Goal: Task Accomplishment & Management: Manage account settings

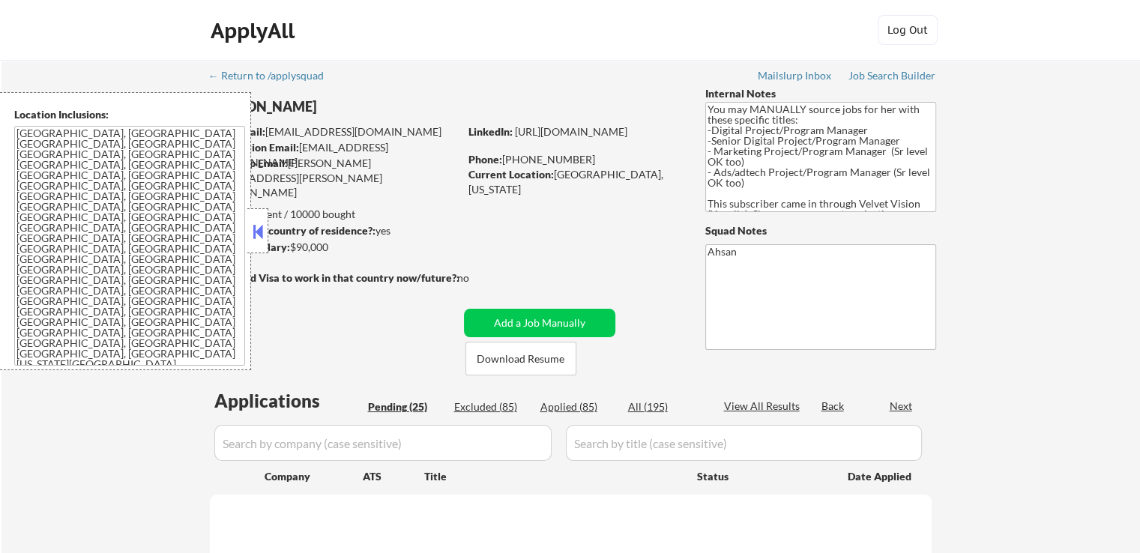
select select ""pending""
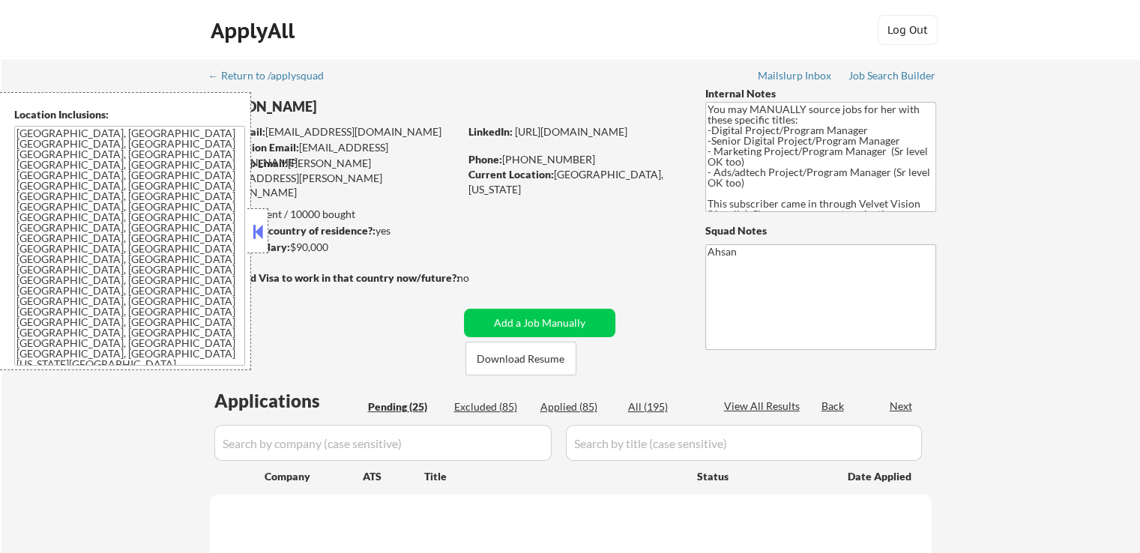
select select ""pending""
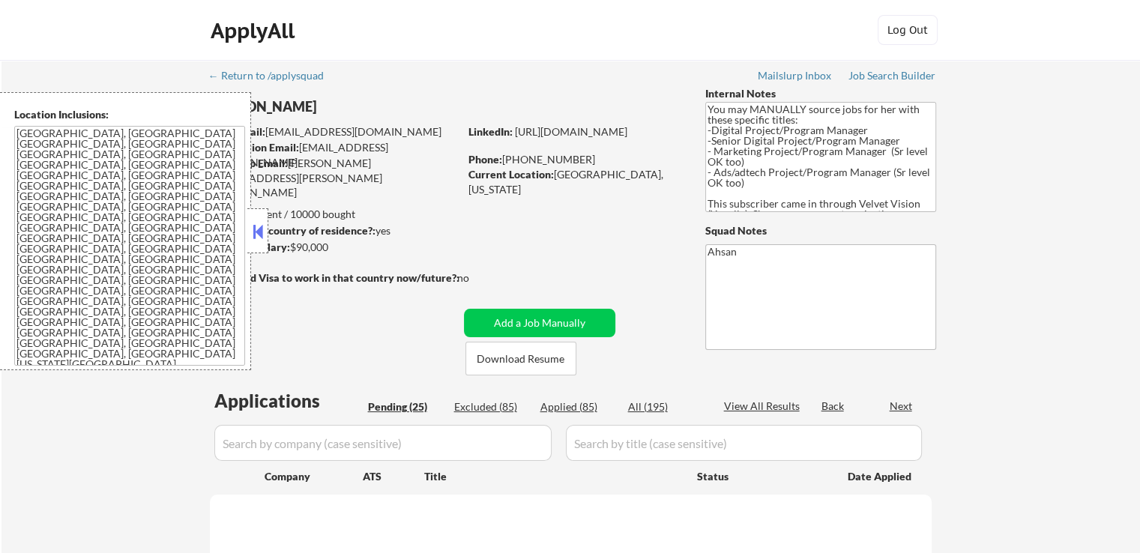
select select ""pending""
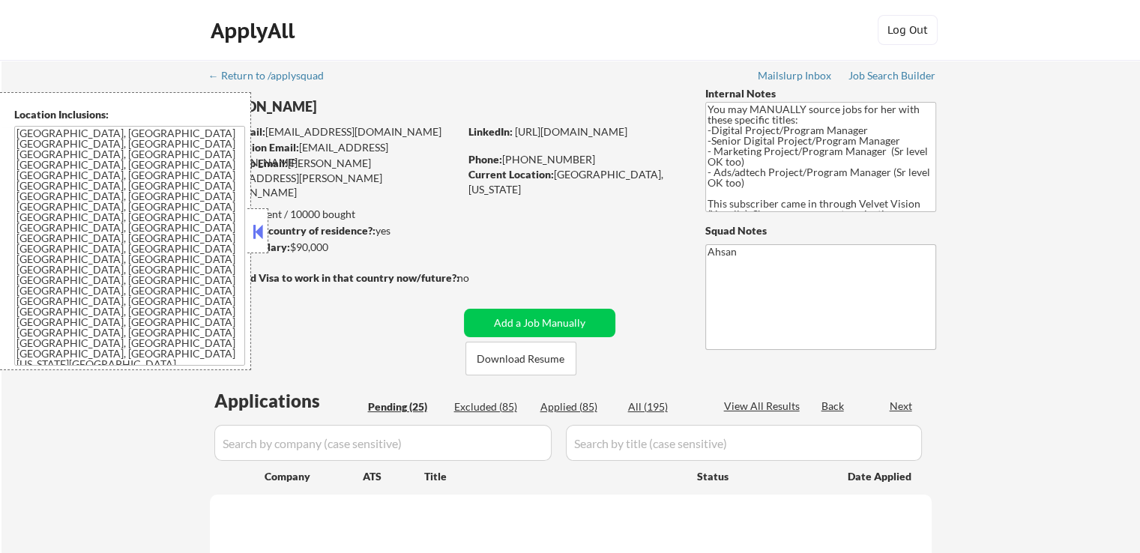
select select ""pending""
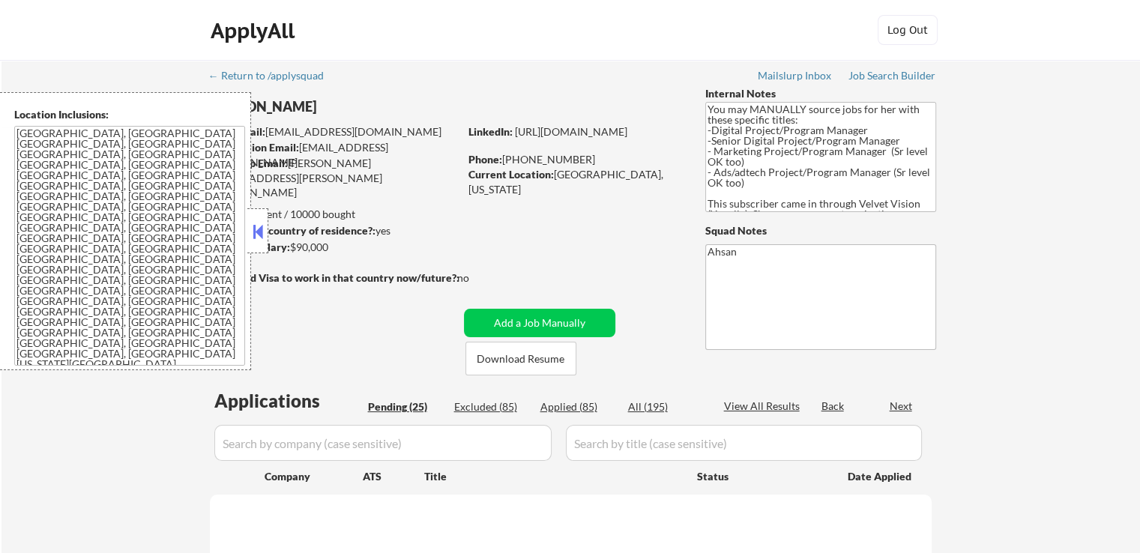
select select ""pending""
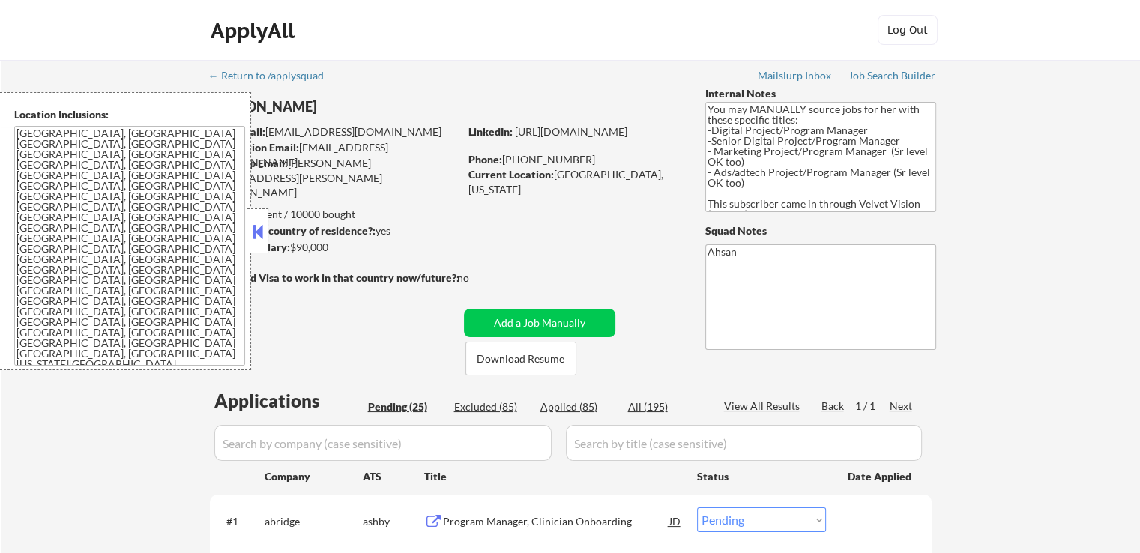
click at [249, 230] on button at bounding box center [257, 231] width 16 height 22
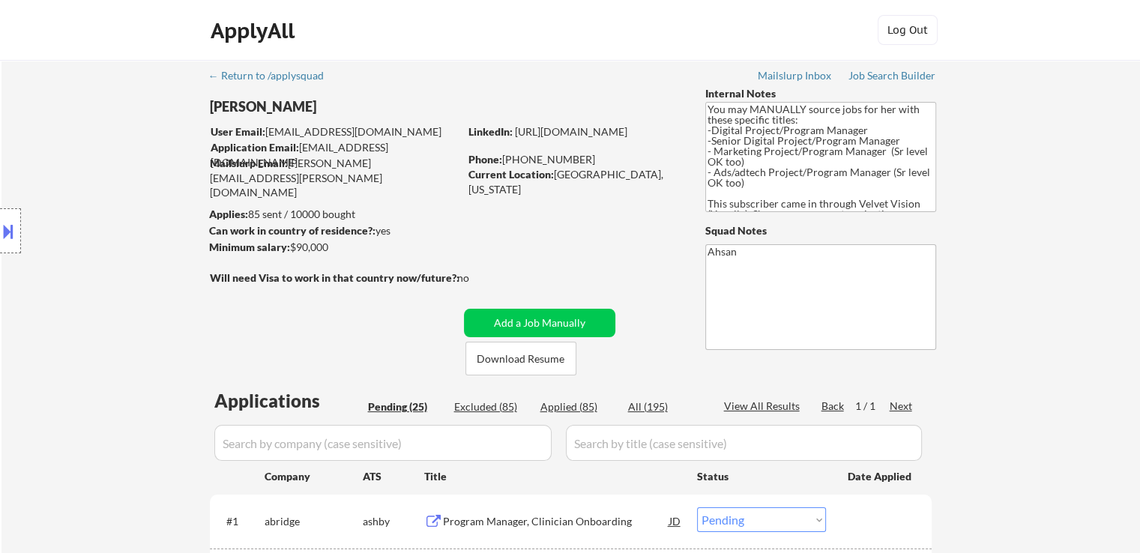
click at [66, 278] on div "Location Inclusions: [GEOGRAPHIC_DATA], [GEOGRAPHIC_DATA] [GEOGRAPHIC_DATA], [G…" at bounding box center [134, 231] width 268 height 278
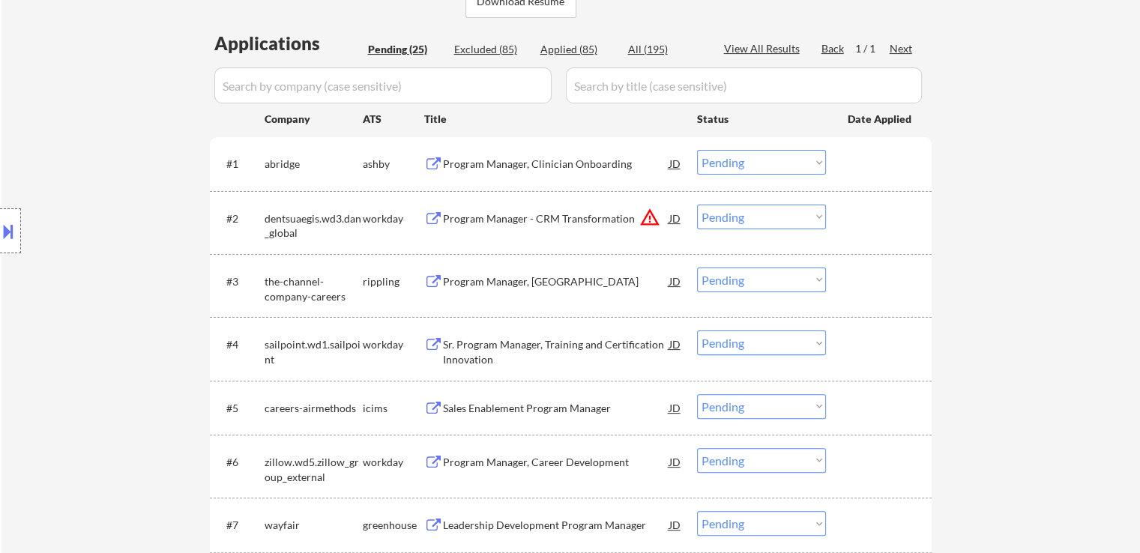
scroll to position [225, 0]
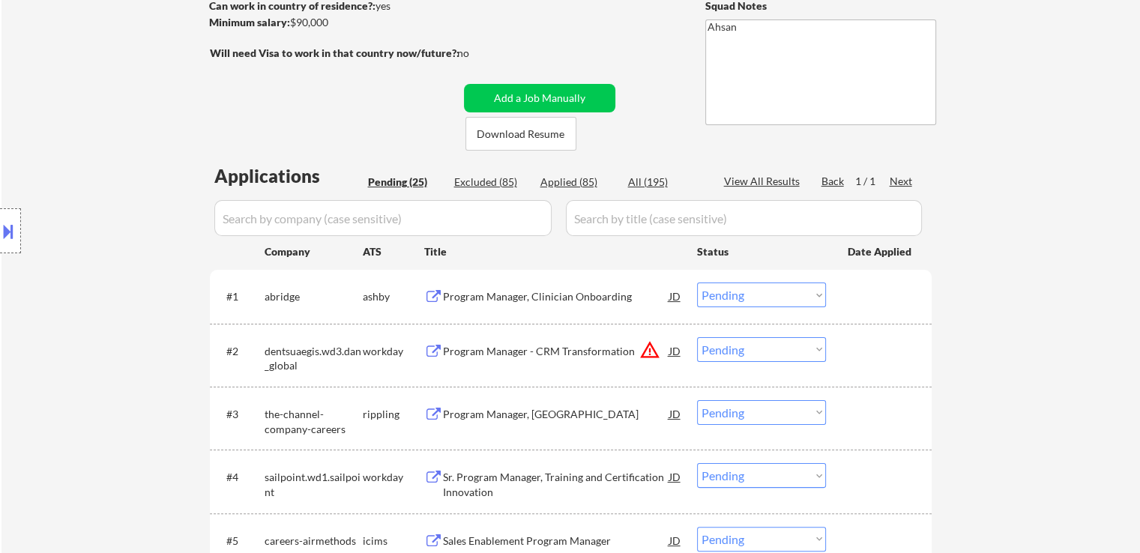
click at [67, 185] on div "Location Inclusions: [GEOGRAPHIC_DATA], [GEOGRAPHIC_DATA] [GEOGRAPHIC_DATA], [G…" at bounding box center [134, 231] width 268 height 278
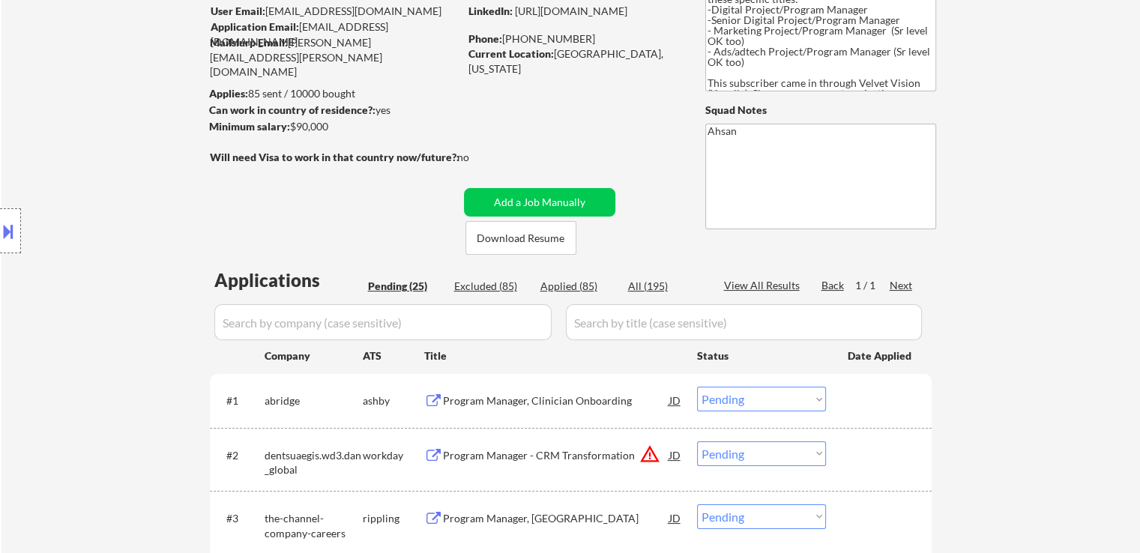
scroll to position [0, 0]
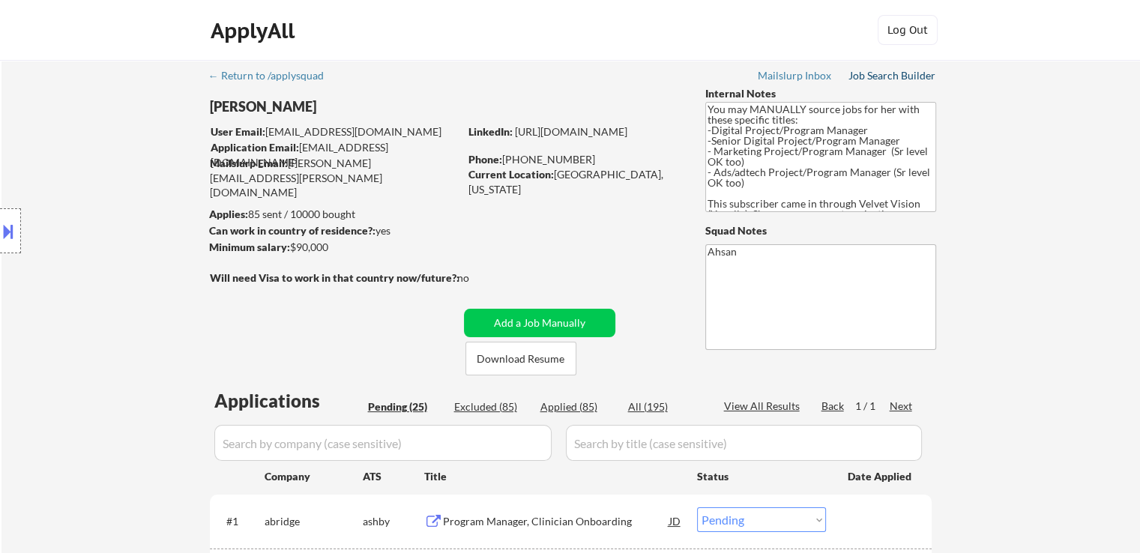
click at [879, 79] on div "Job Search Builder" at bounding box center [892, 75] width 88 height 10
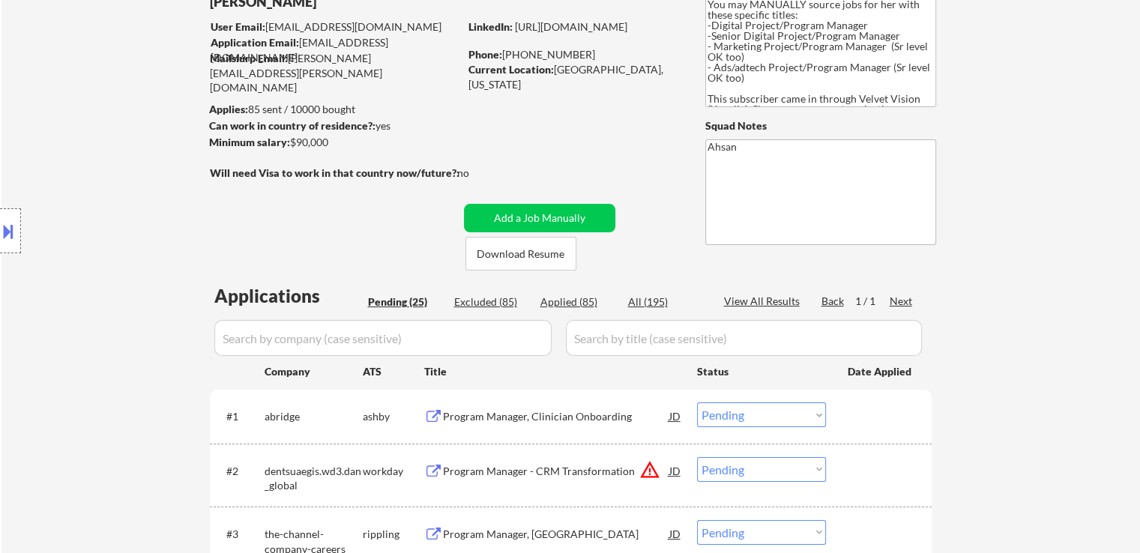
scroll to position [150, 0]
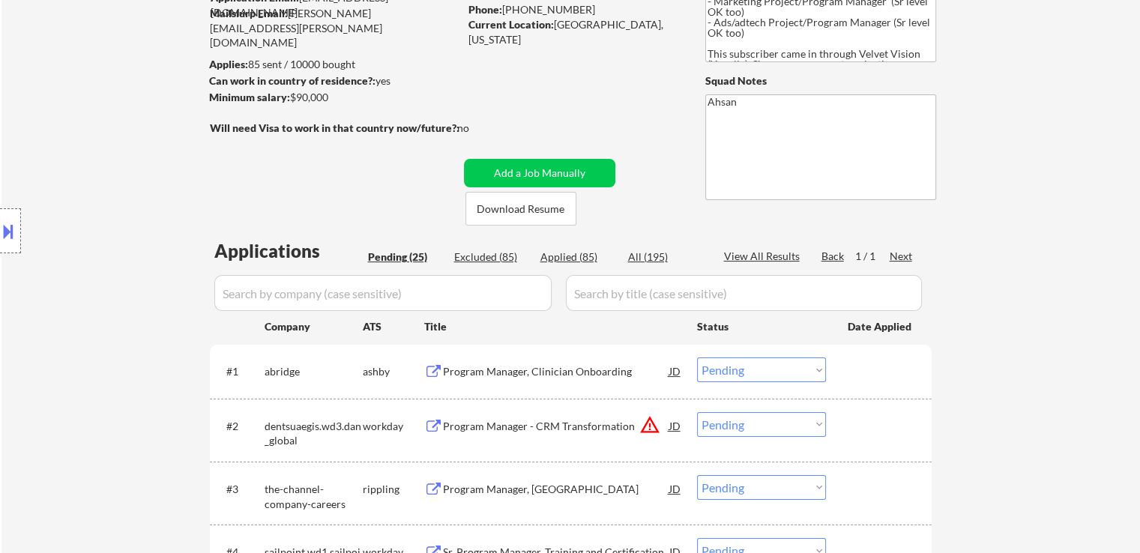
drag, startPoint x: 301, startPoint y: 89, endPoint x: 173, endPoint y: 61, distance: 131.1
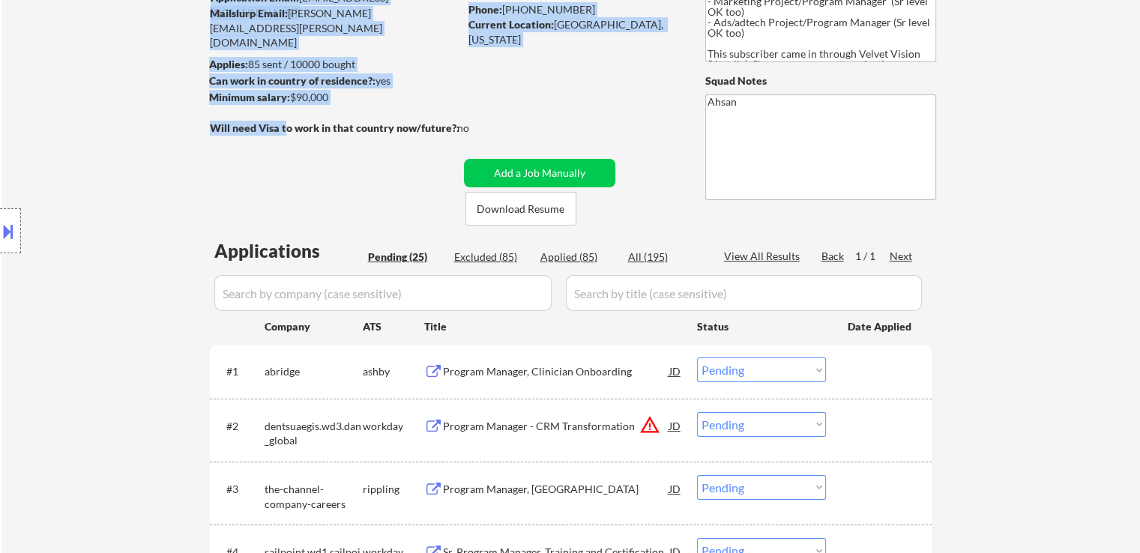
drag, startPoint x: 520, startPoint y: 124, endPoint x: 274, endPoint y: 123, distance: 245.7
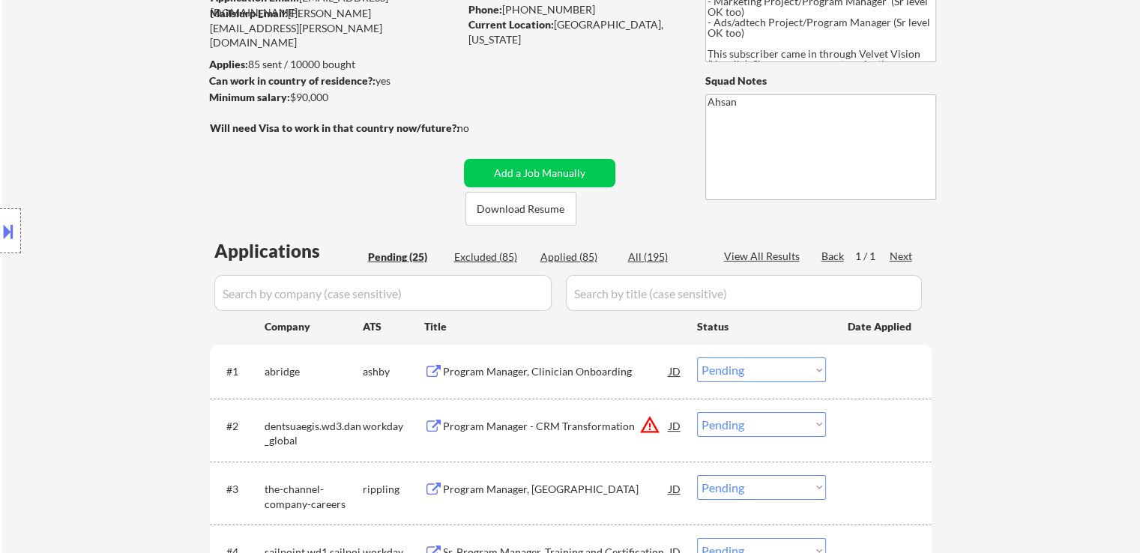
click at [258, 124] on div "Location Inclusions: [GEOGRAPHIC_DATA], [GEOGRAPHIC_DATA] [GEOGRAPHIC_DATA], [G…" at bounding box center [134, 231] width 268 height 278
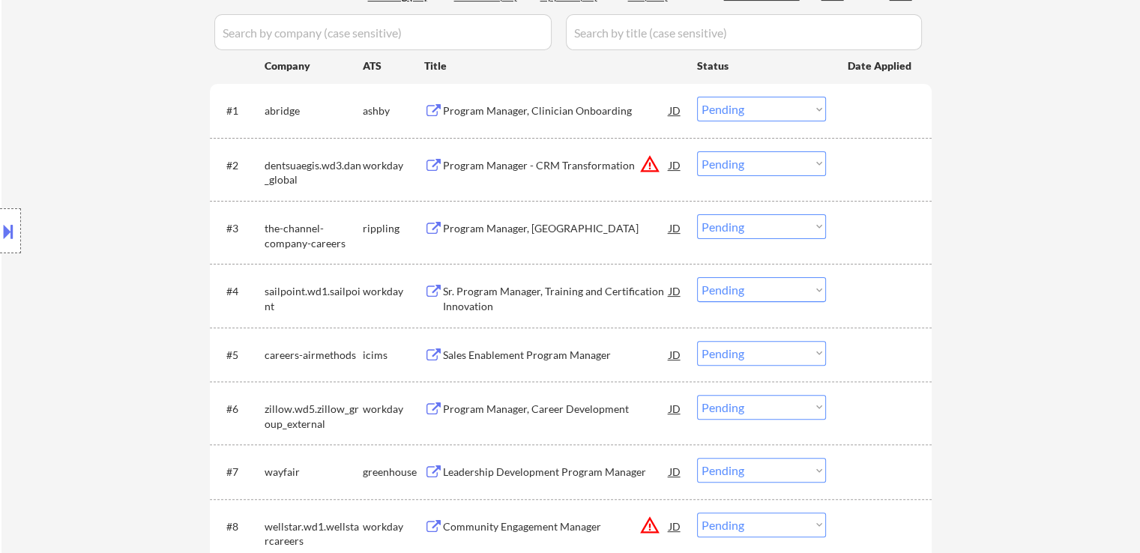
scroll to position [450, 0]
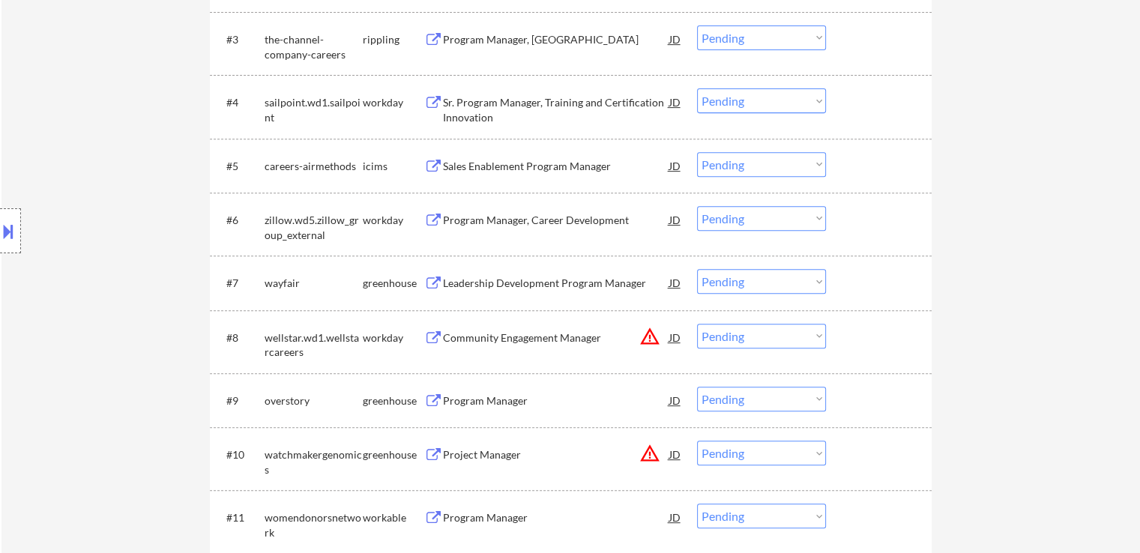
click at [955, 190] on div "← Return to /applysquad Mailslurp Inbox Job Search Builder [PERSON_NAME] User E…" at bounding box center [570, 469] width 1138 height 2016
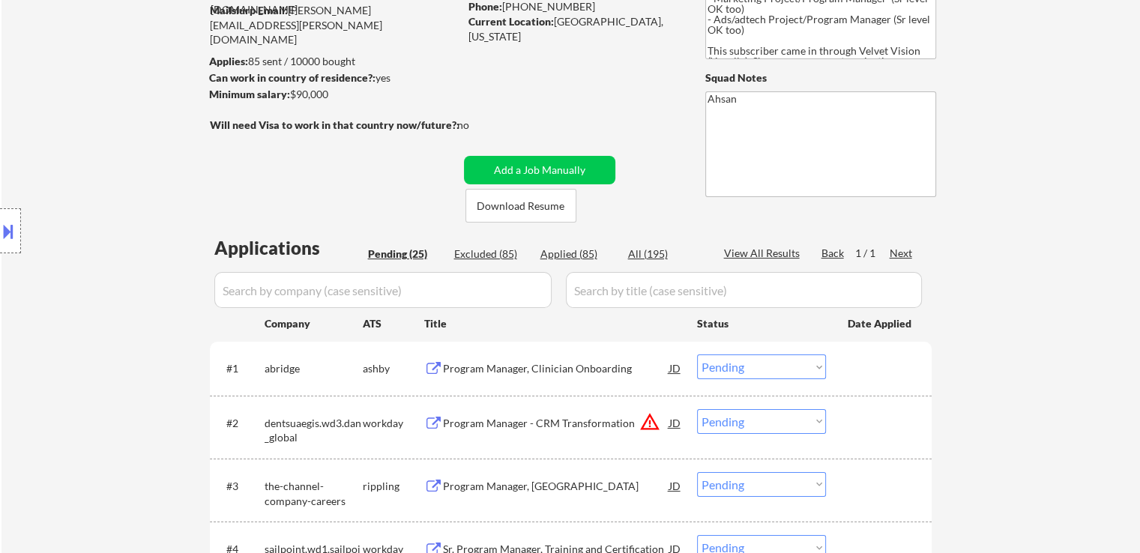
scroll to position [0, 0]
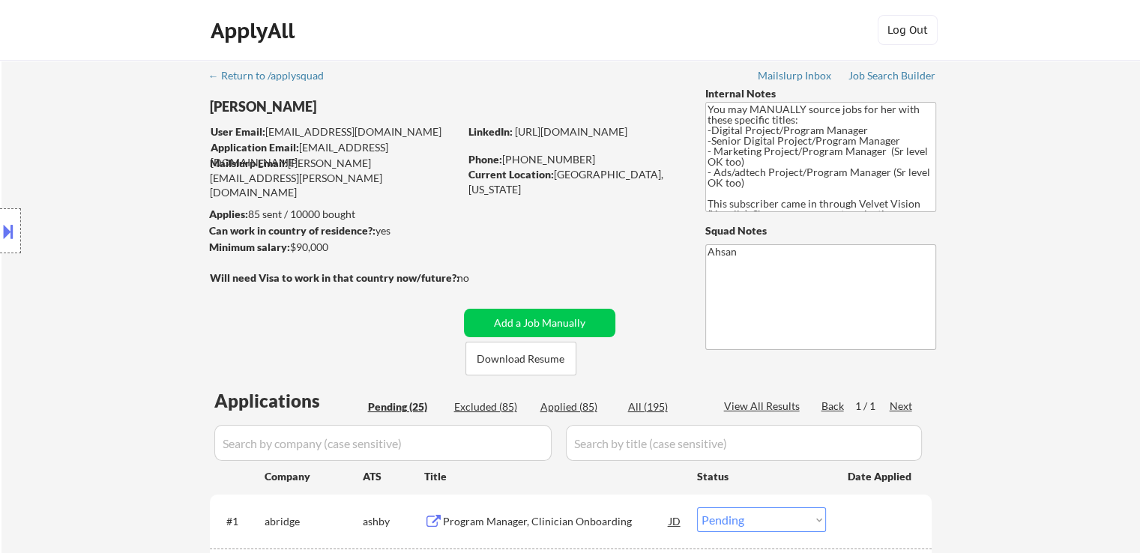
click at [560, 404] on div "Applied (85)" at bounding box center [577, 406] width 75 height 15
select select ""applied""
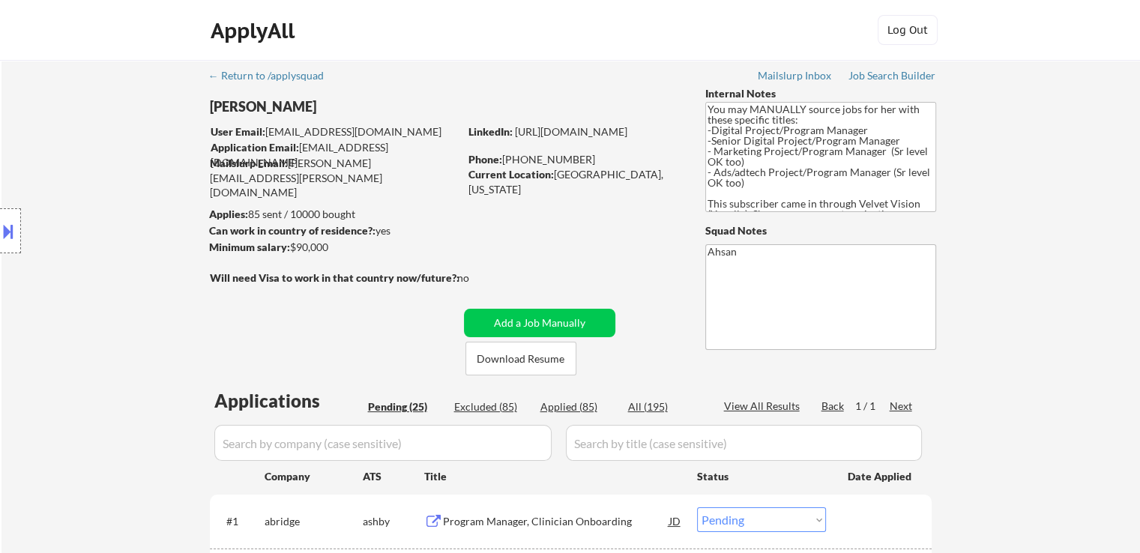
select select ""applied""
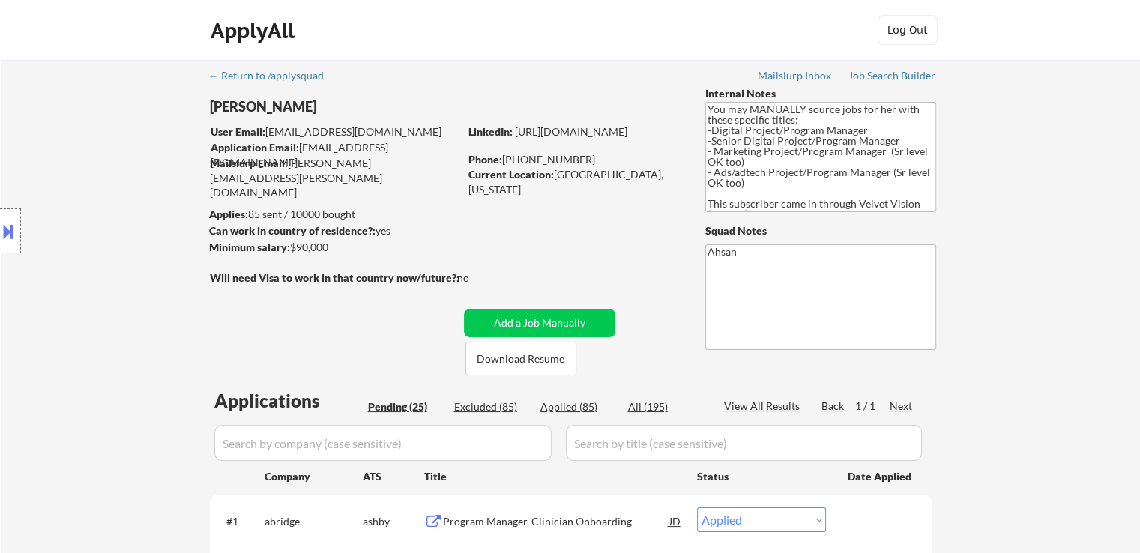
select select ""applied""
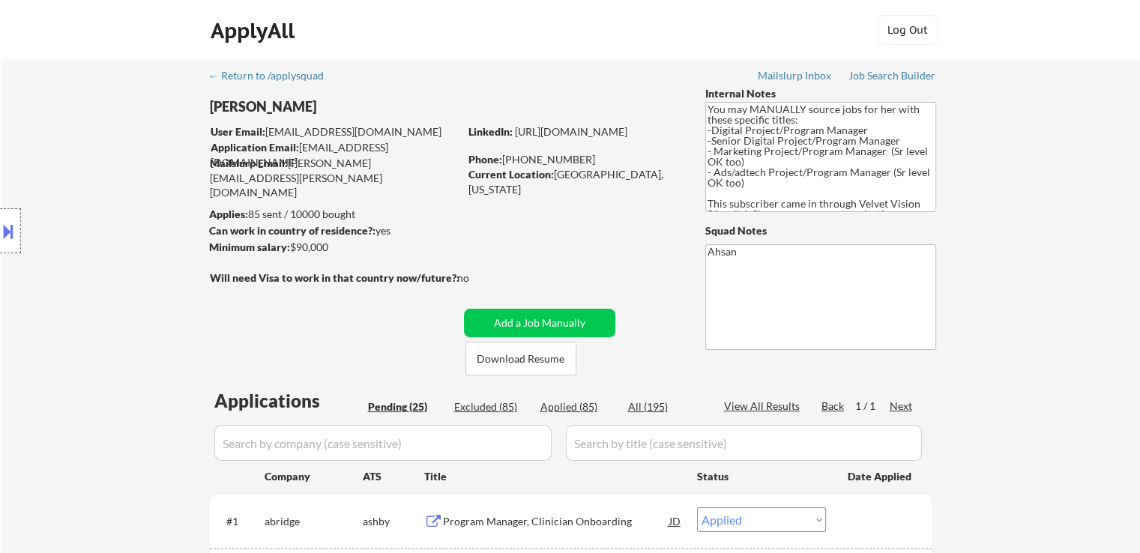
select select ""applied""
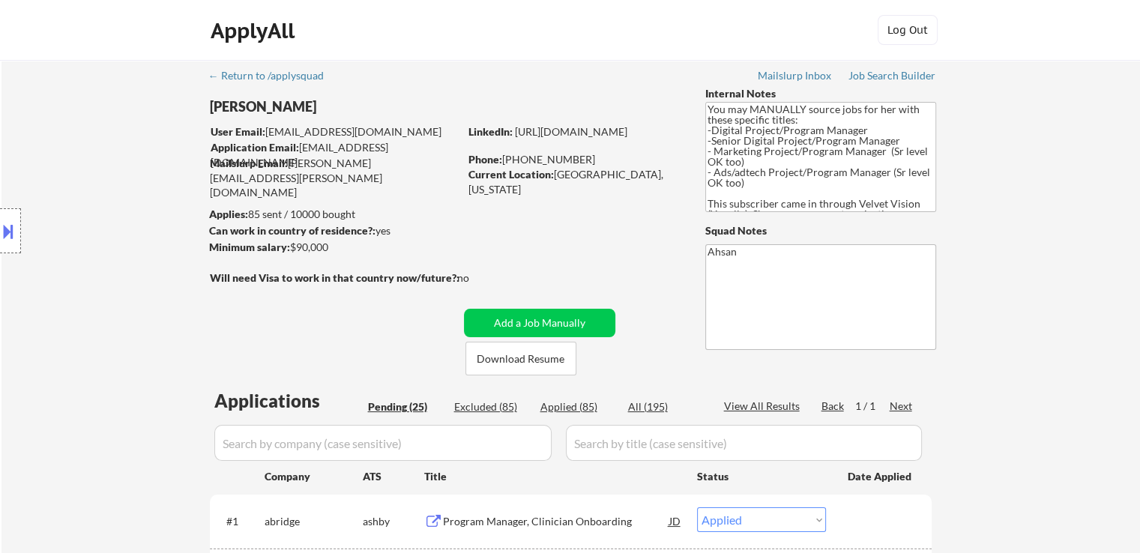
select select ""applied""
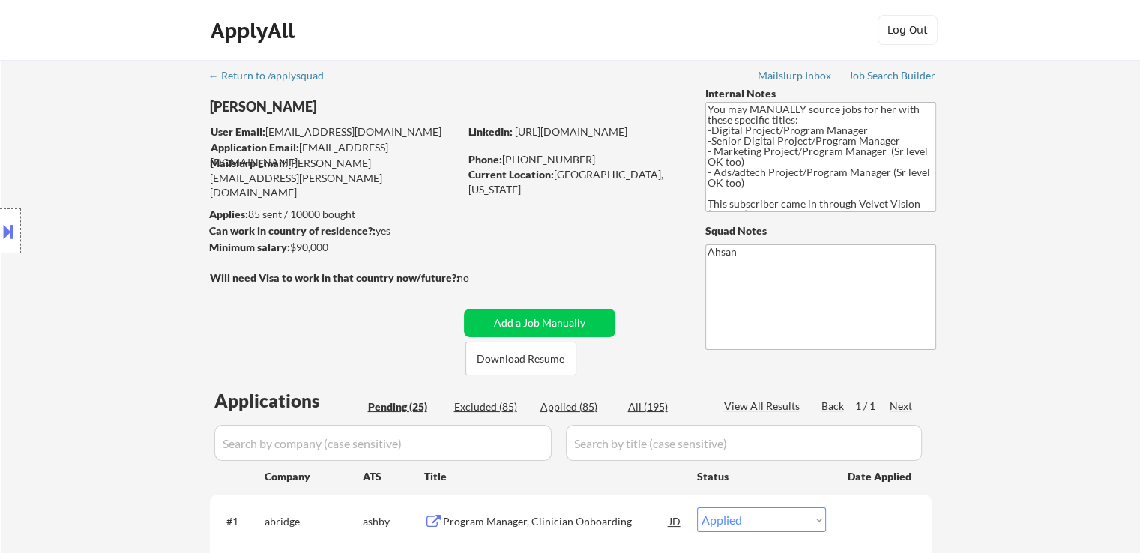
select select ""applied""
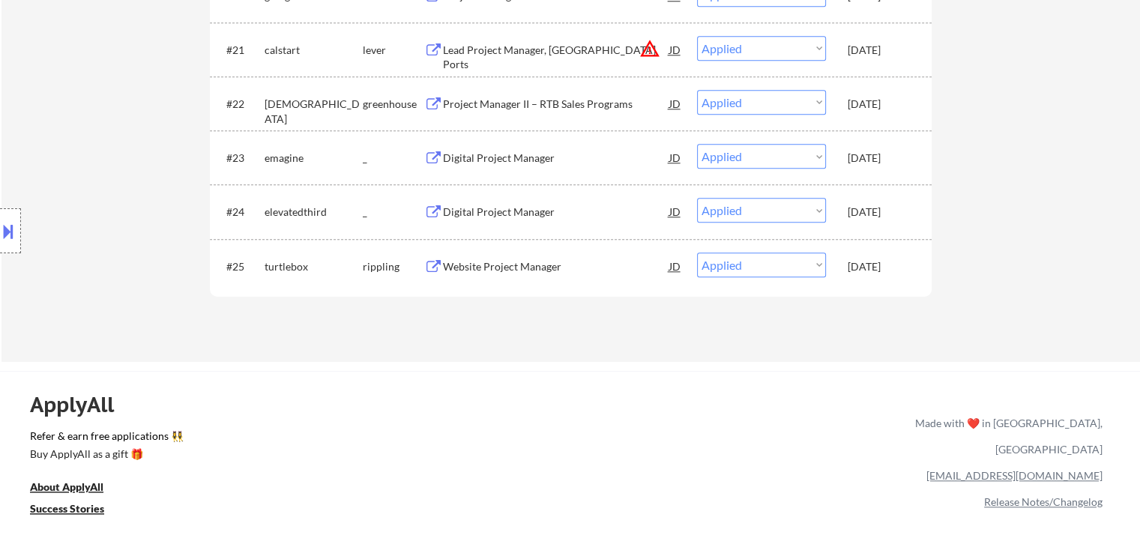
scroll to position [1648, 0]
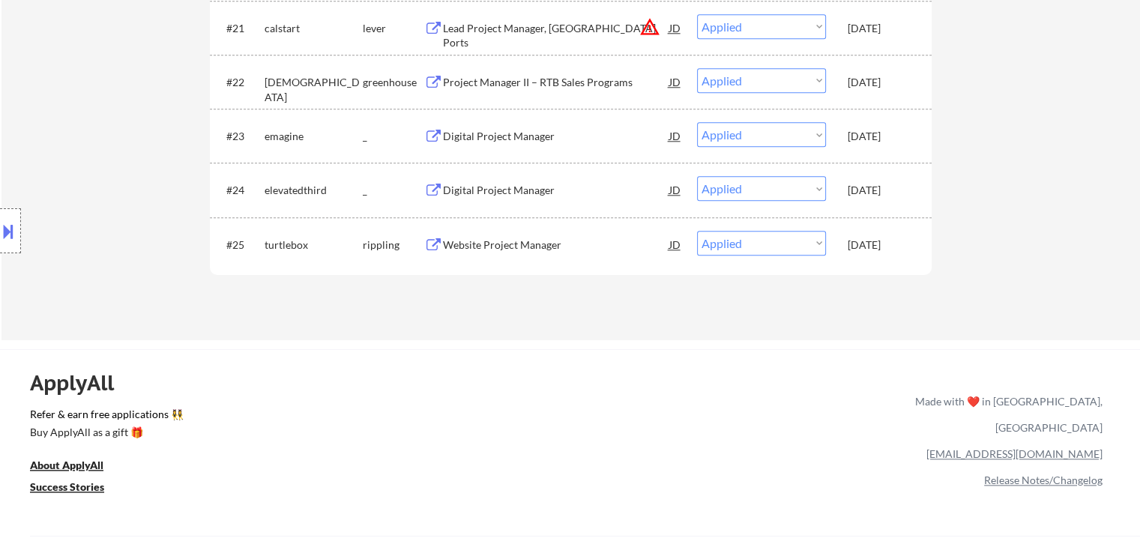
select select ""applied""
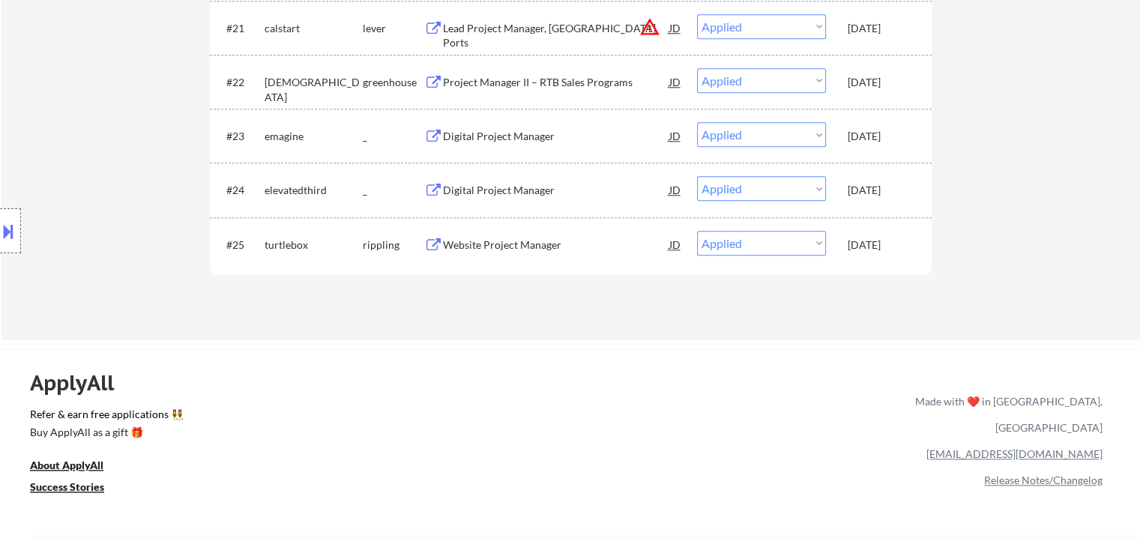
select select ""applied""
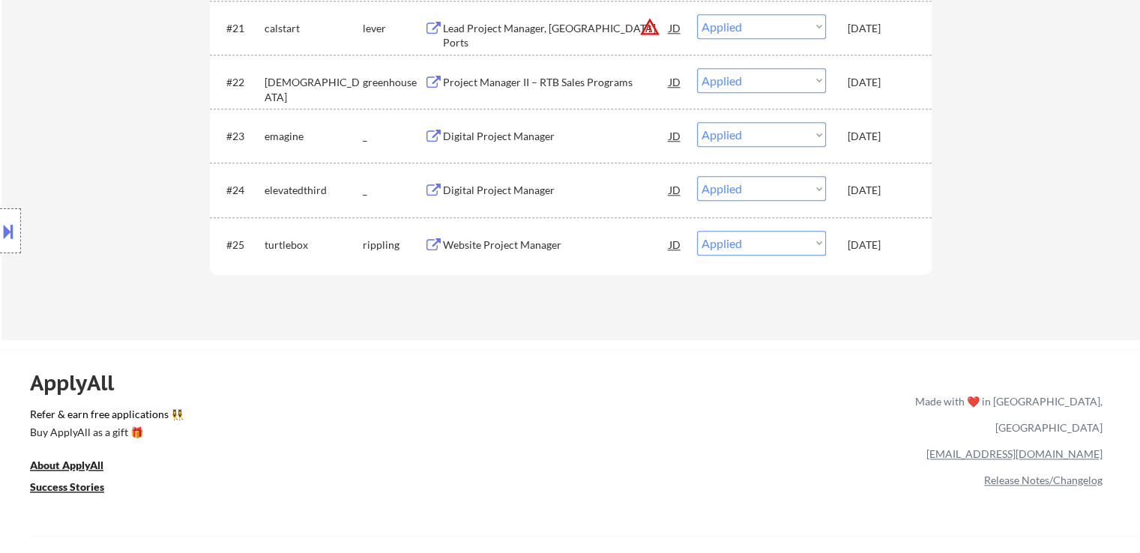
select select ""applied""
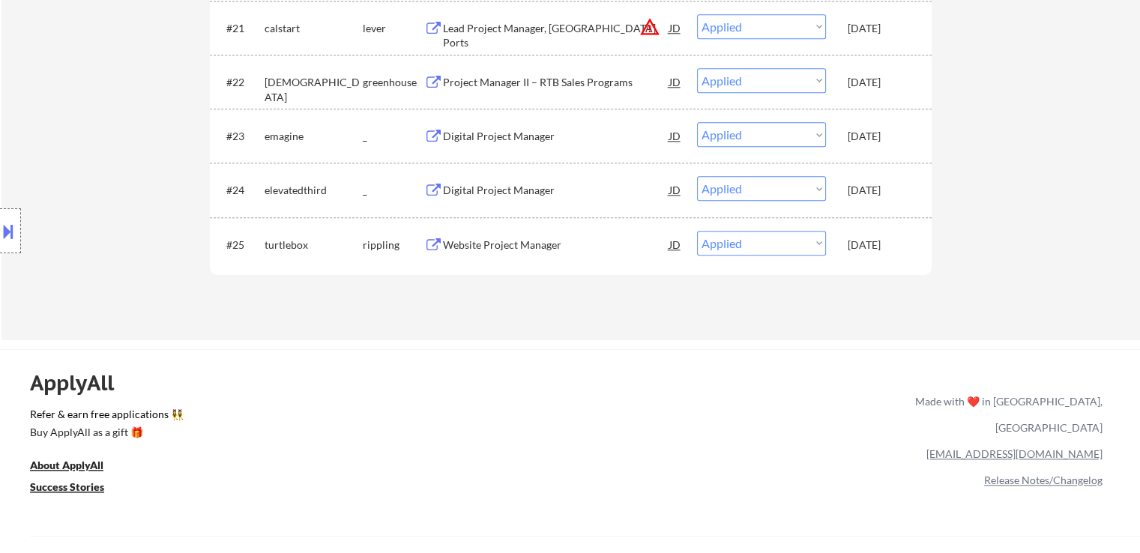
select select ""applied""
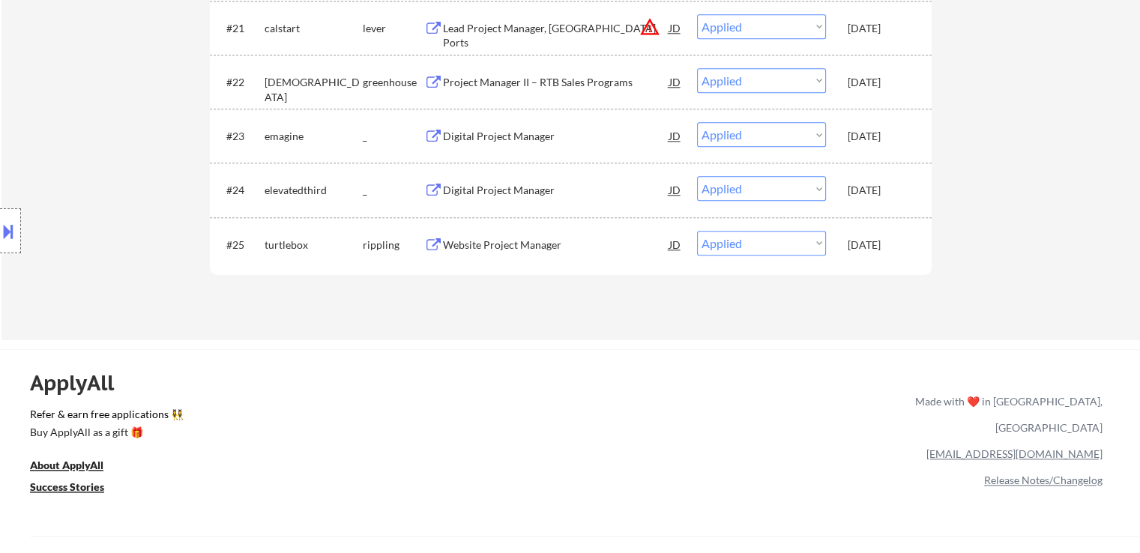
select select ""applied""
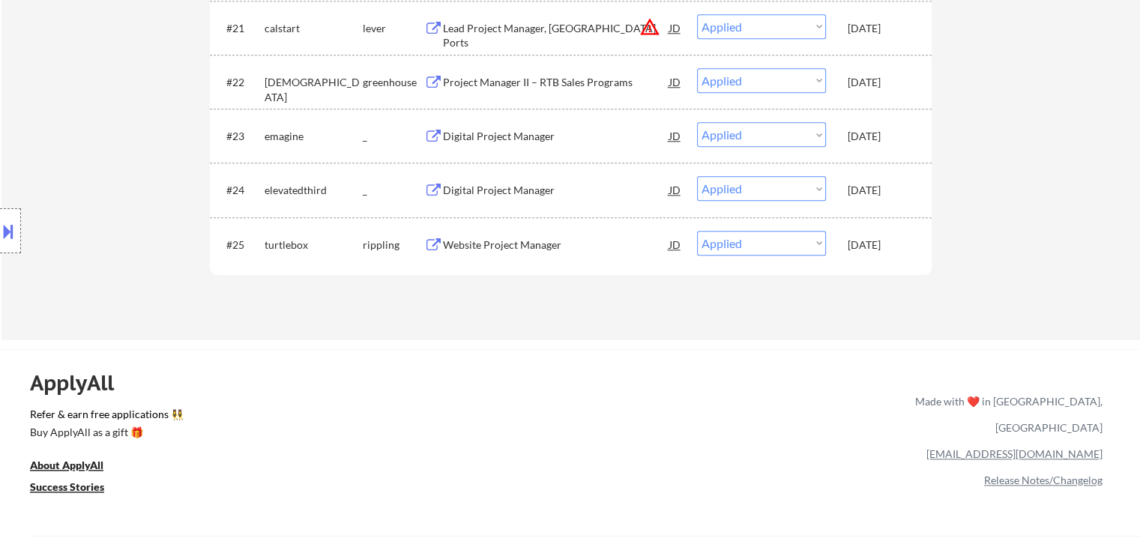
select select ""applied""
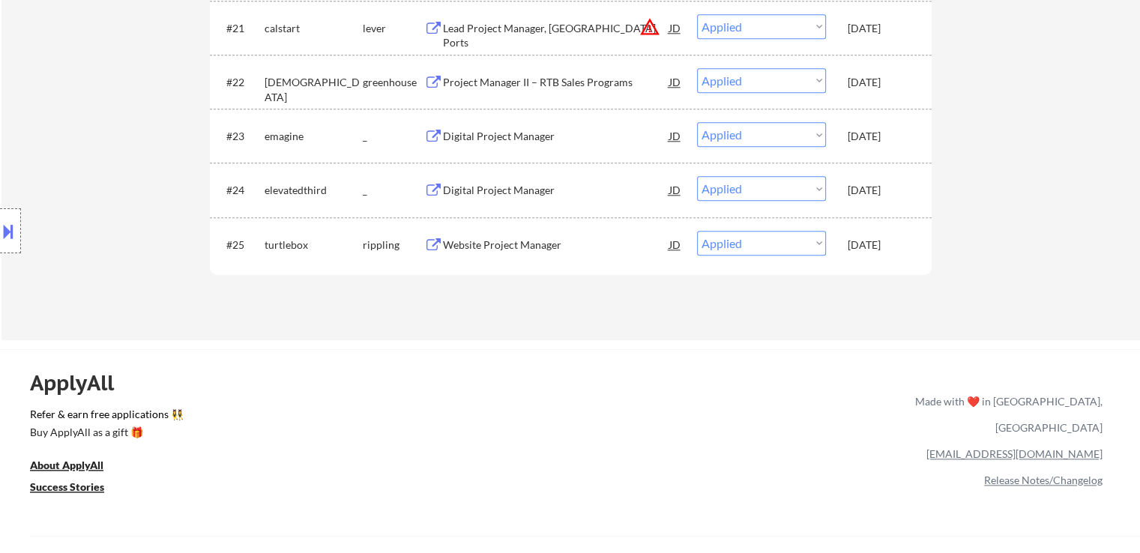
select select ""applied""
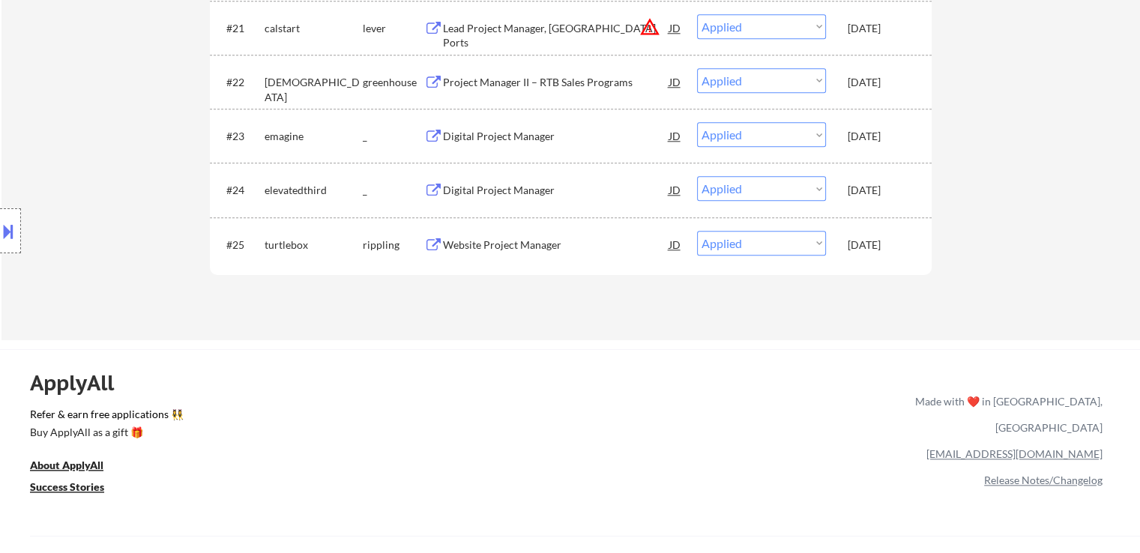
select select ""applied""
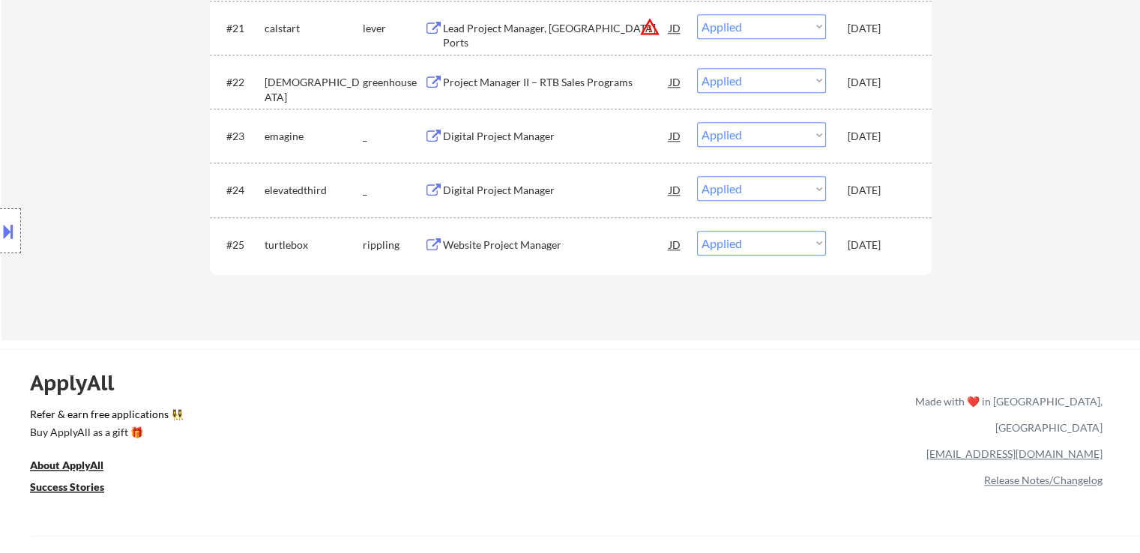
select select ""applied""
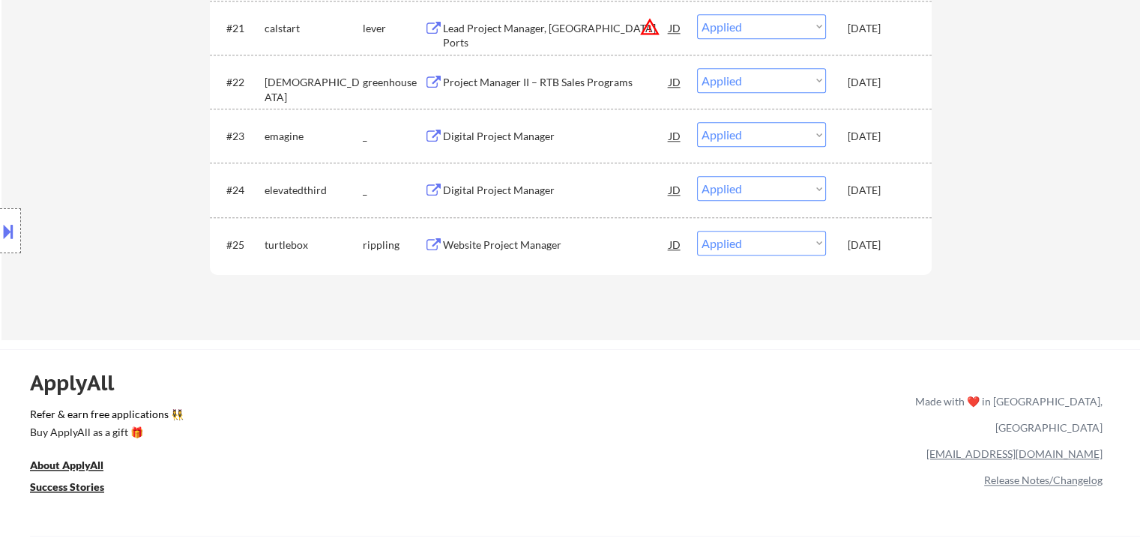
select select ""applied""
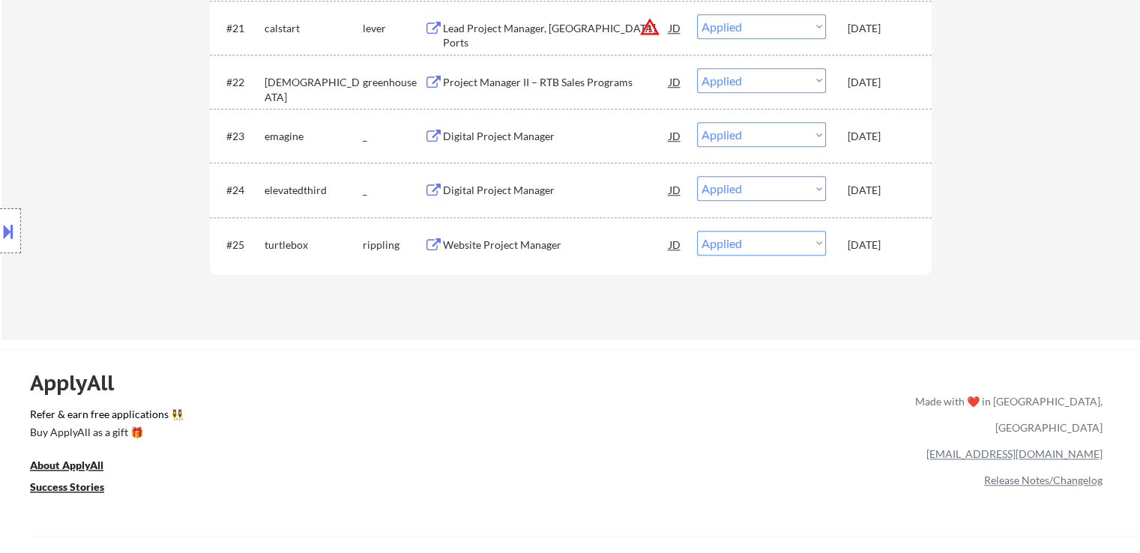
select select ""applied""
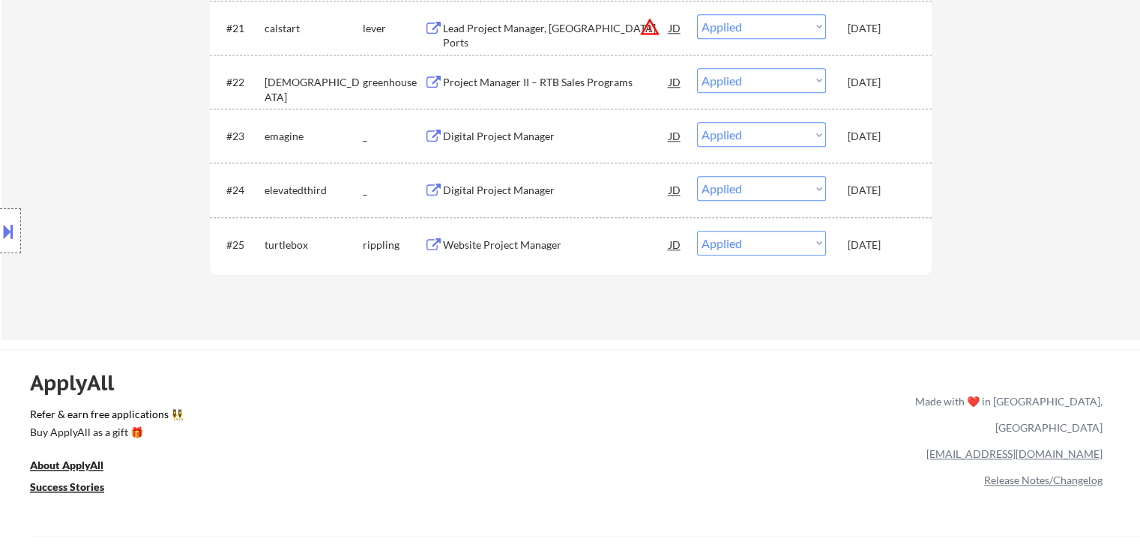
select select ""applied""
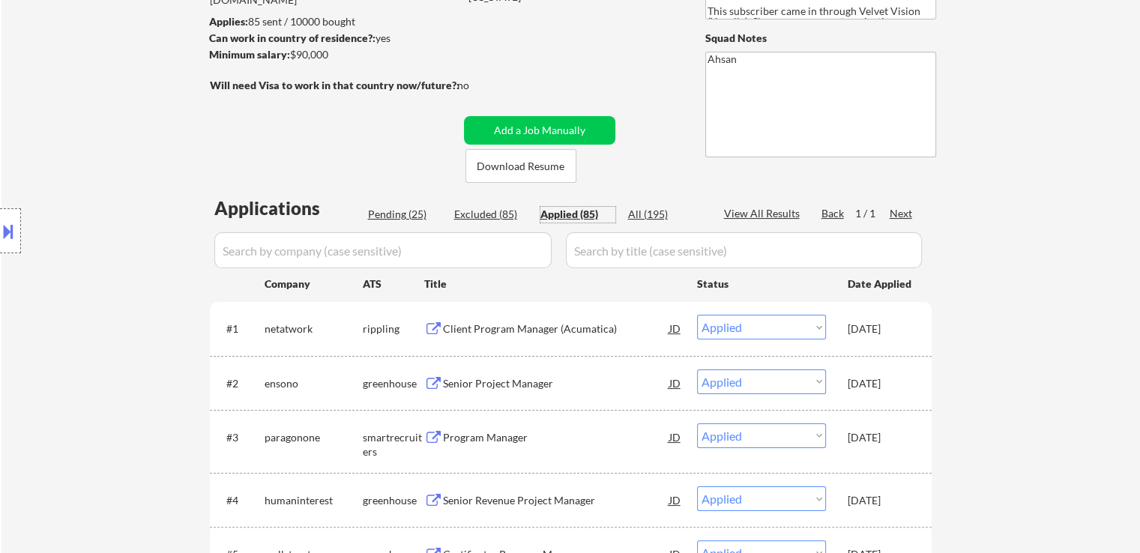
scroll to position [0, 0]
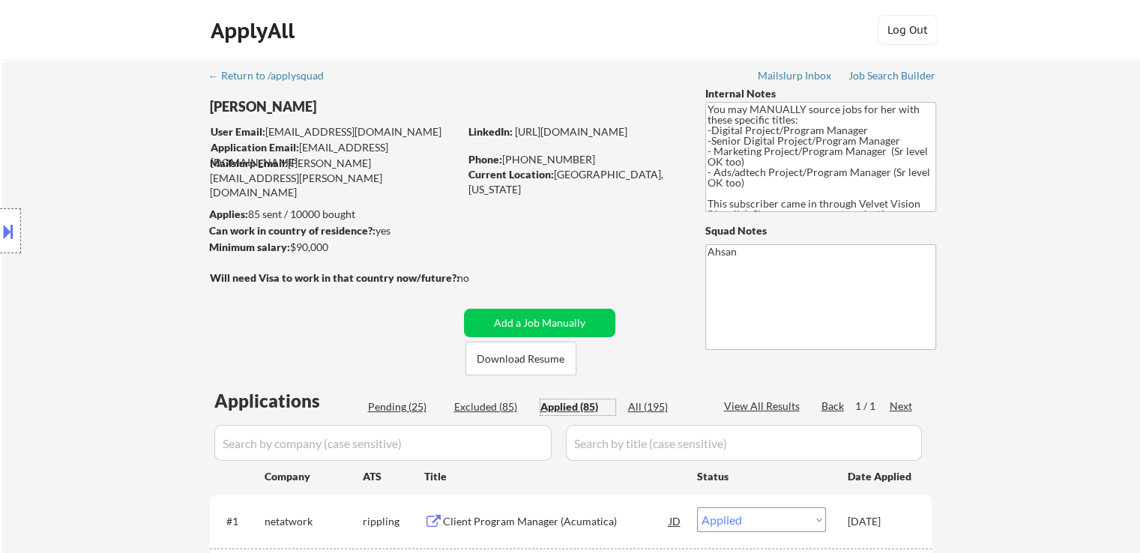
click at [392, 413] on div "Pending (25)" at bounding box center [405, 406] width 75 height 15
select select ""pending""
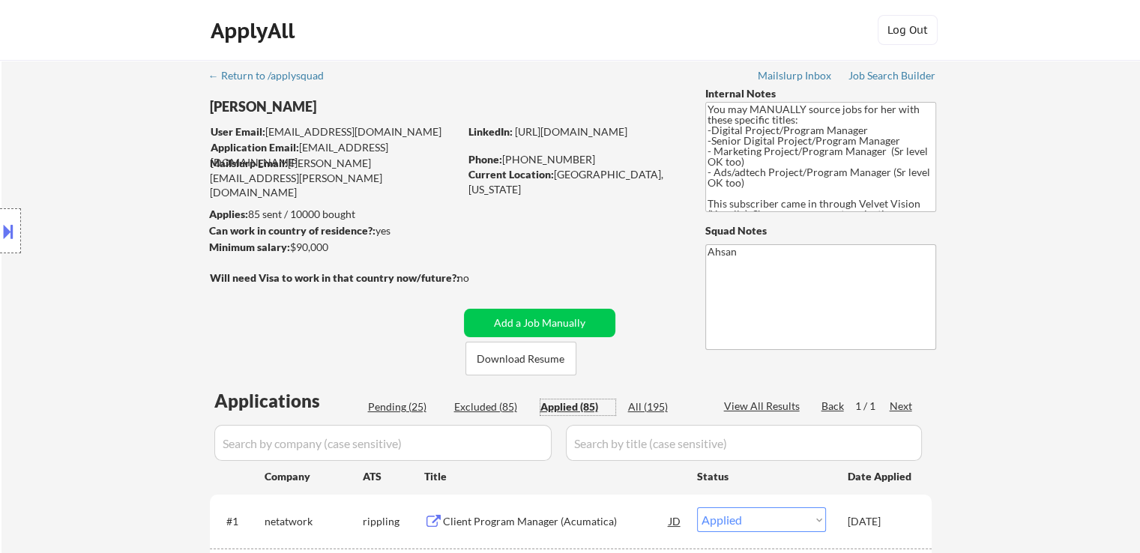
select select ""pending""
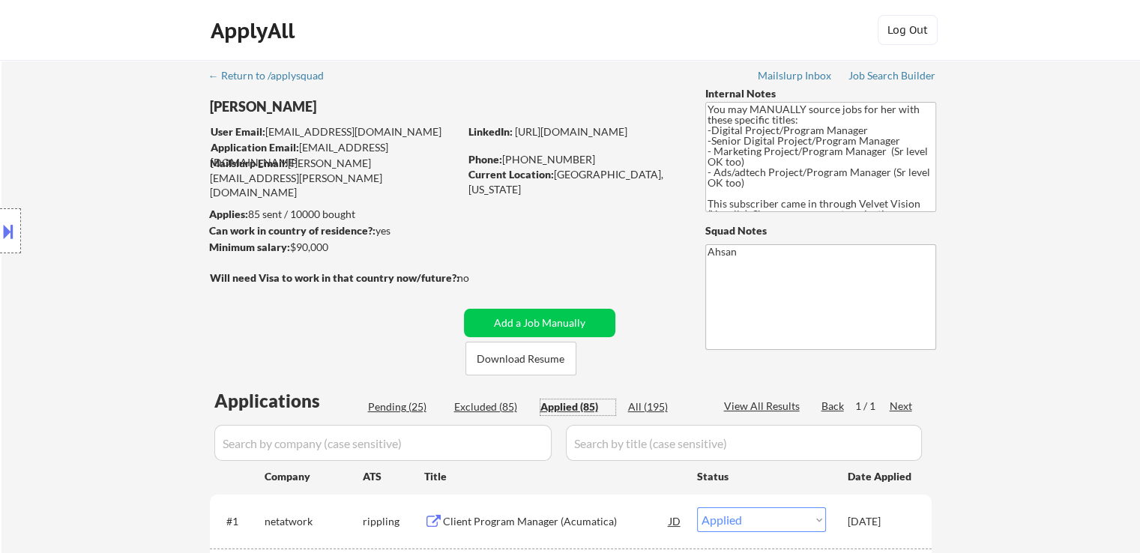
select select ""pending""
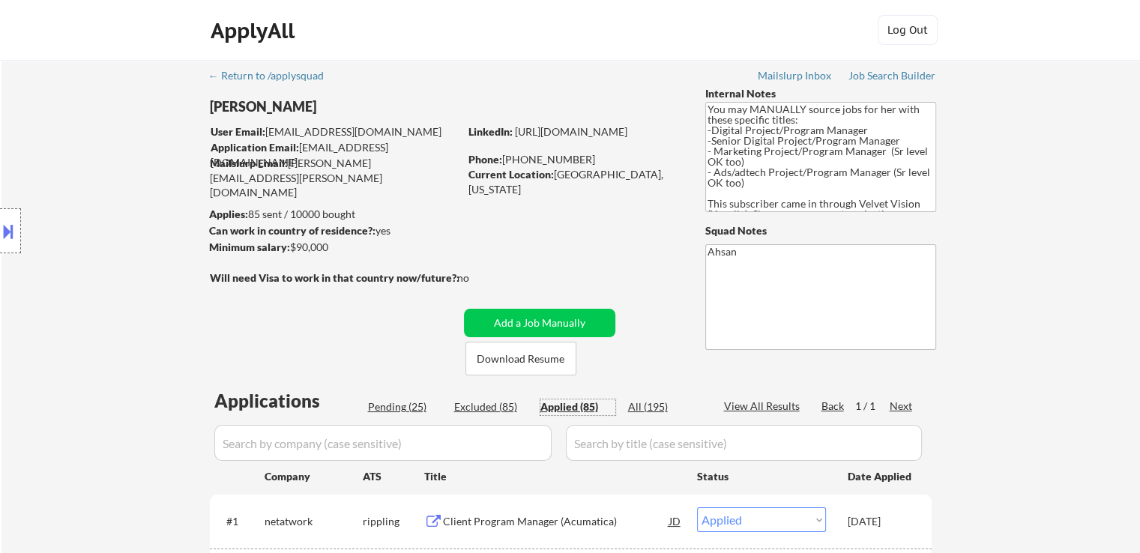
select select ""pending""
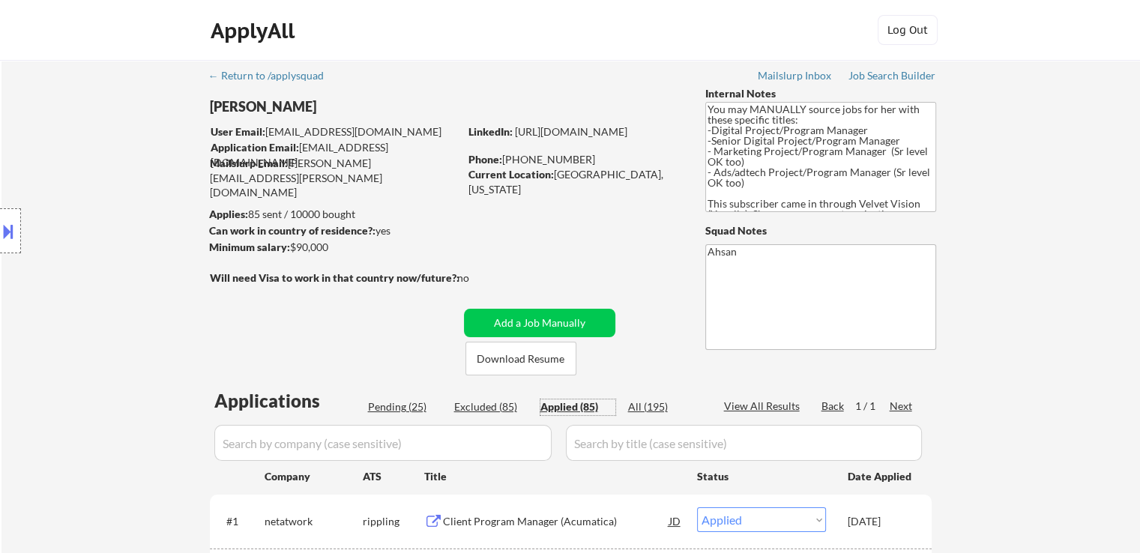
select select ""pending""
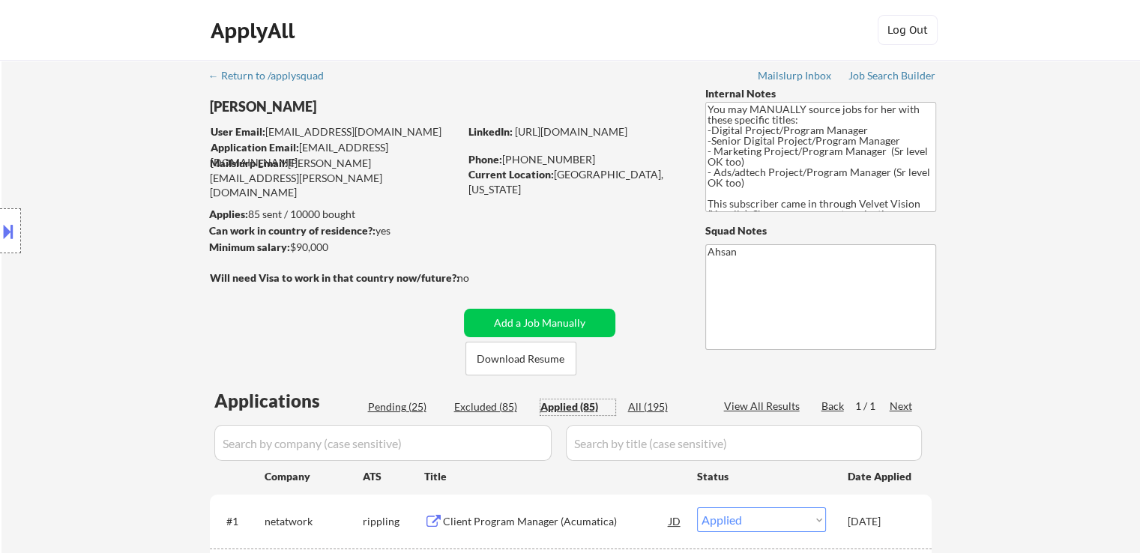
select select ""pending""
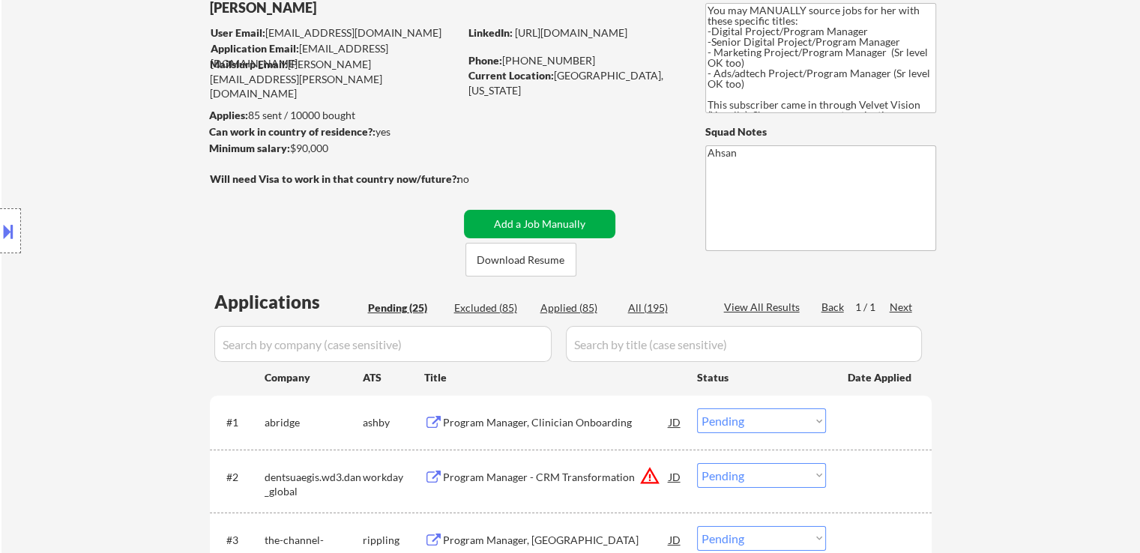
scroll to position [300, 0]
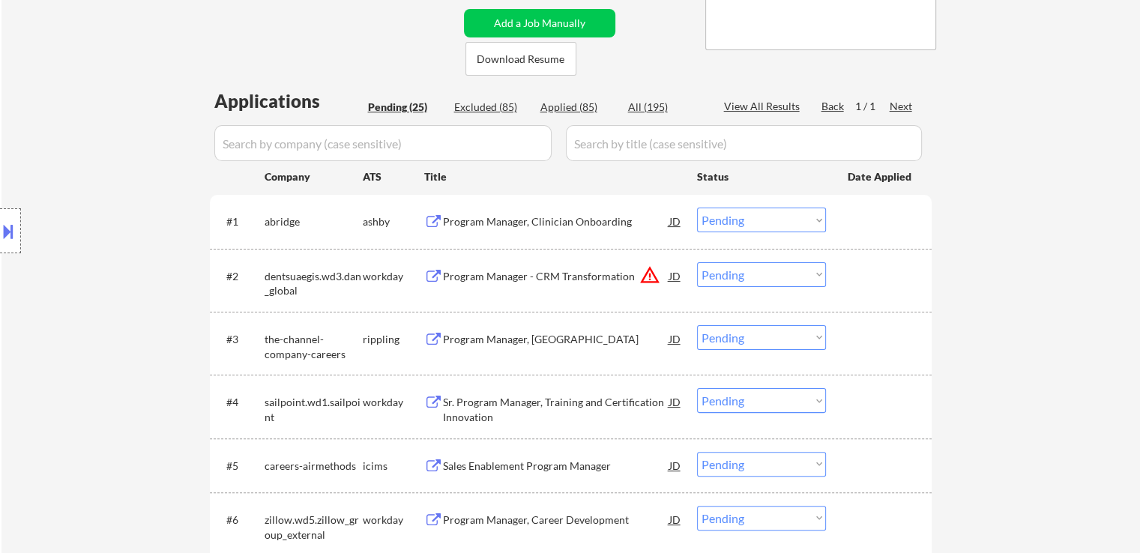
click at [545, 217] on div "Program Manager, Clinician Onboarding" at bounding box center [556, 221] width 226 height 15
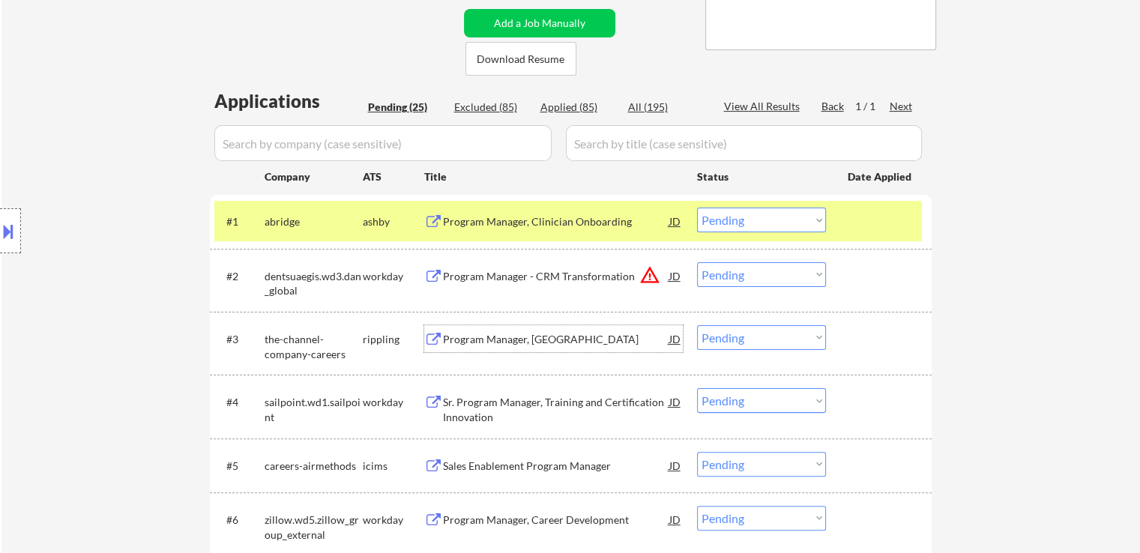
click at [521, 339] on div "Program Manager, [GEOGRAPHIC_DATA]" at bounding box center [556, 339] width 226 height 15
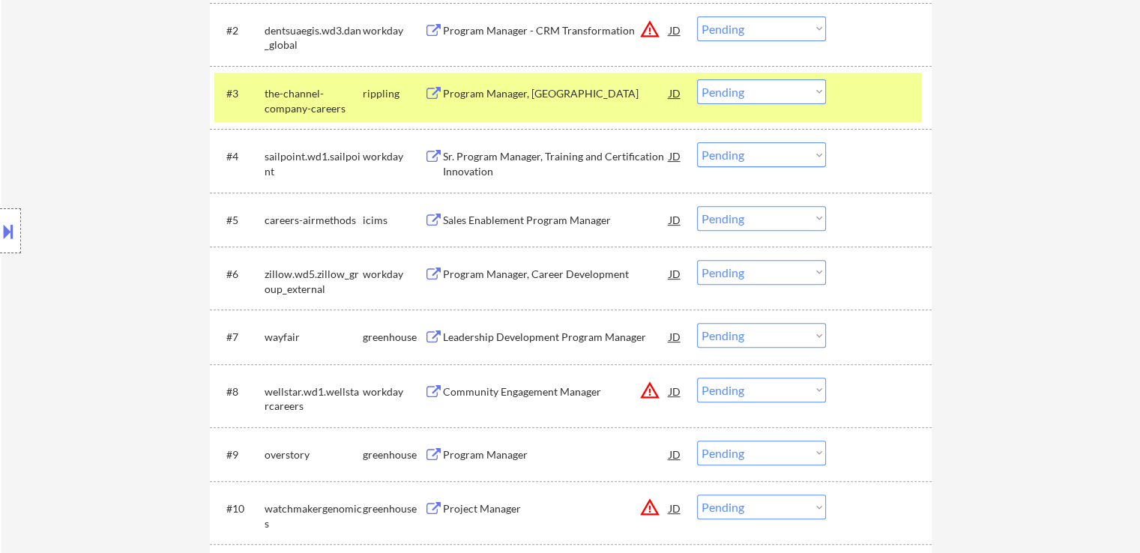
scroll to position [599, 0]
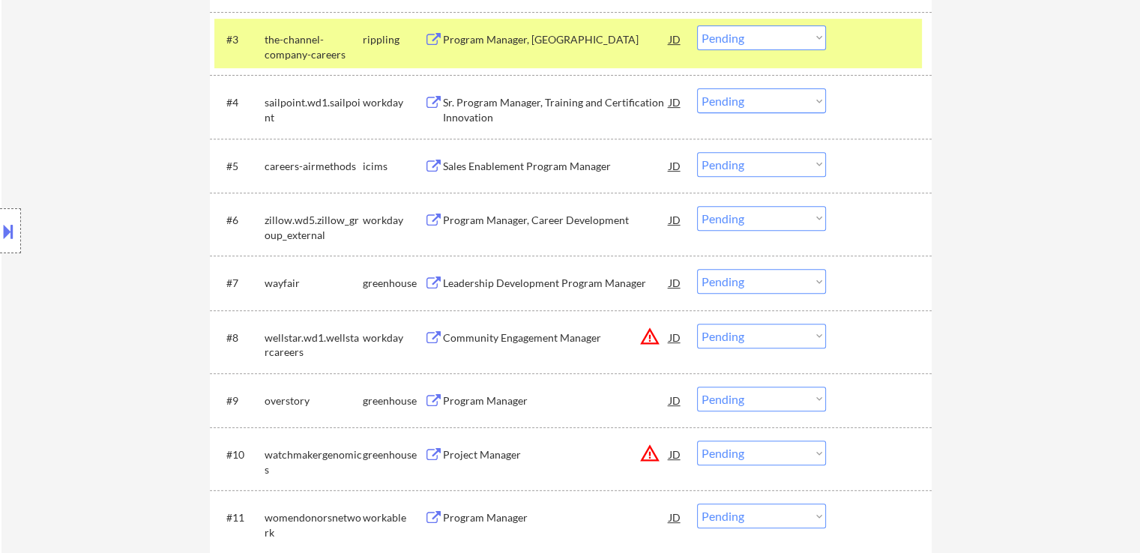
click at [511, 280] on div "Leadership Development Program Manager" at bounding box center [556, 283] width 226 height 15
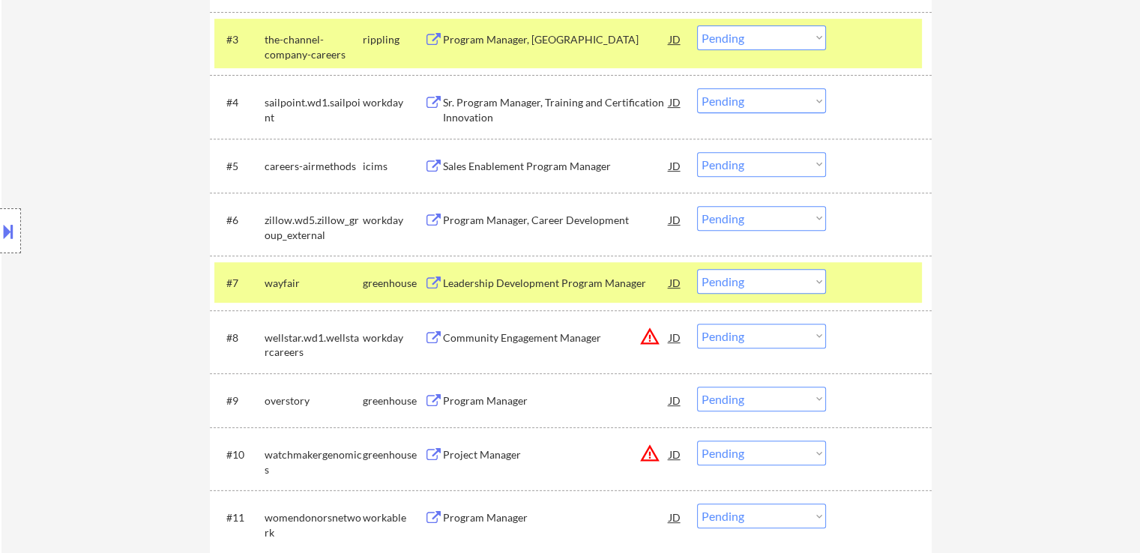
scroll to position [674, 0]
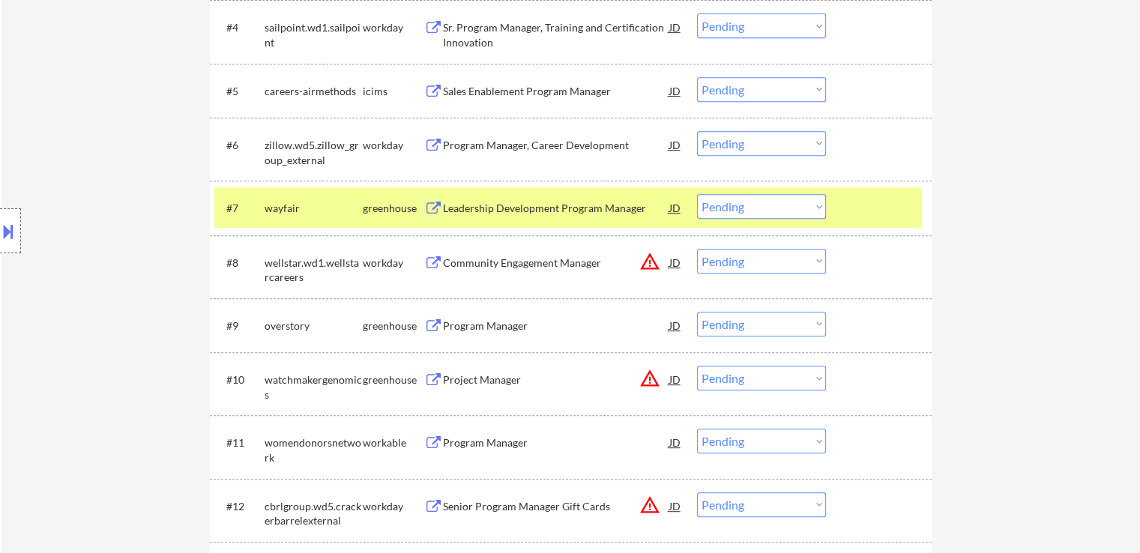
click at [488, 321] on div "Program Manager" at bounding box center [556, 325] width 226 height 15
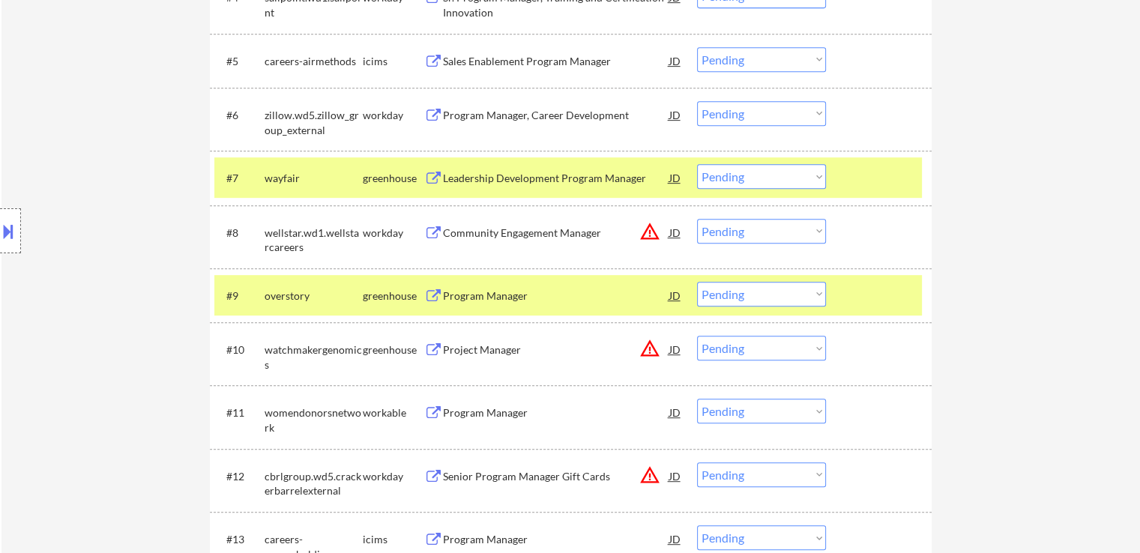
scroll to position [749, 0]
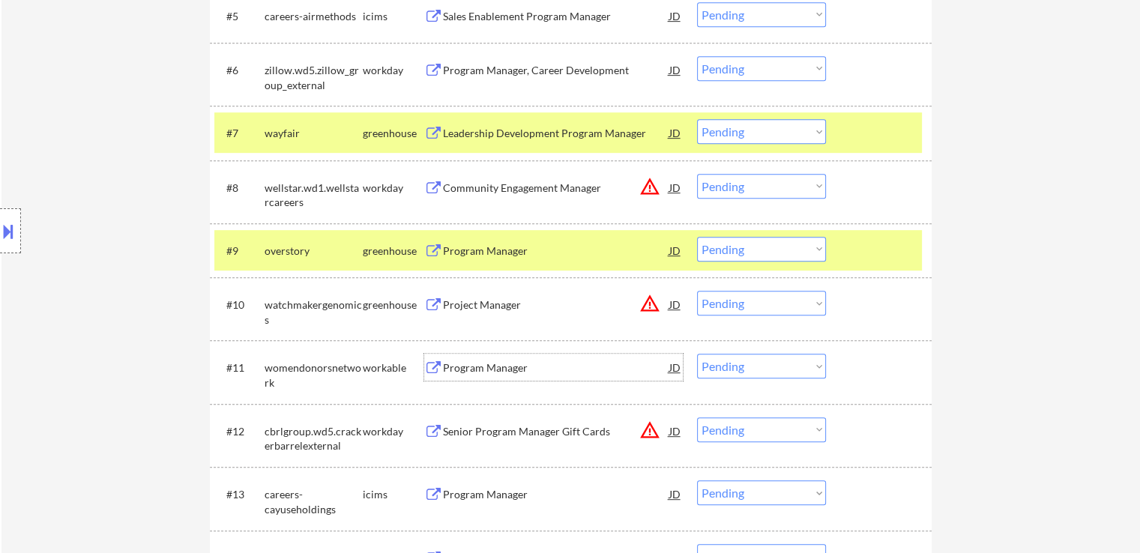
click at [494, 360] on div "Program Manager" at bounding box center [556, 367] width 226 height 15
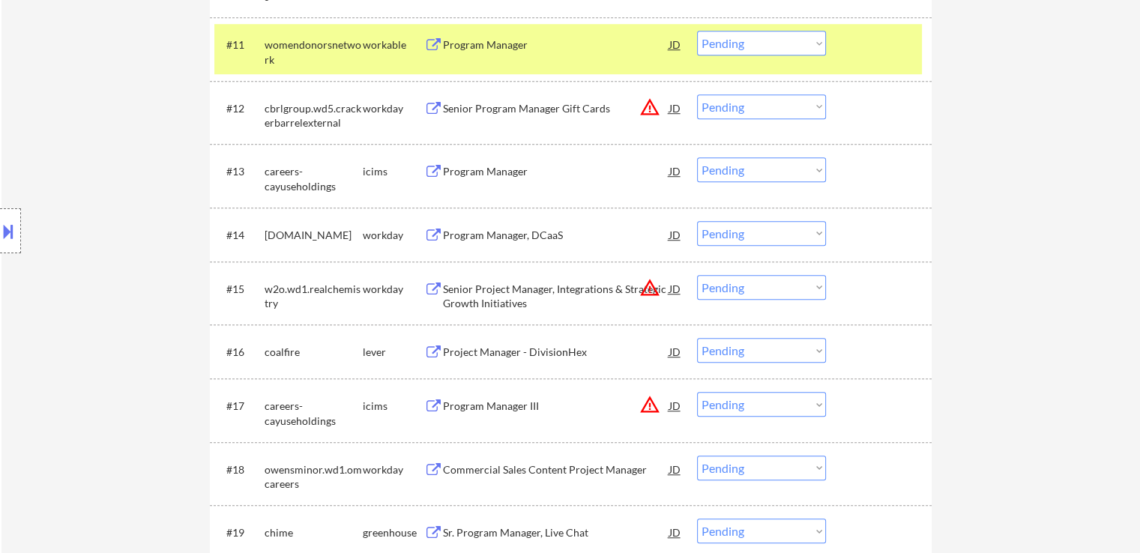
scroll to position [1124, 0]
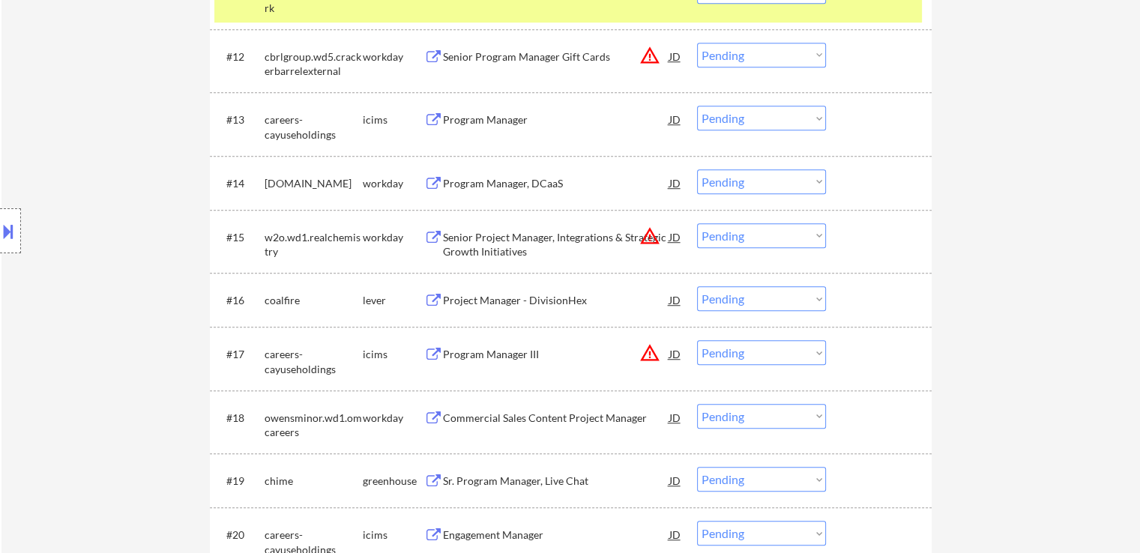
click at [515, 303] on div "Project Manager - DivisionHex" at bounding box center [556, 300] width 226 height 15
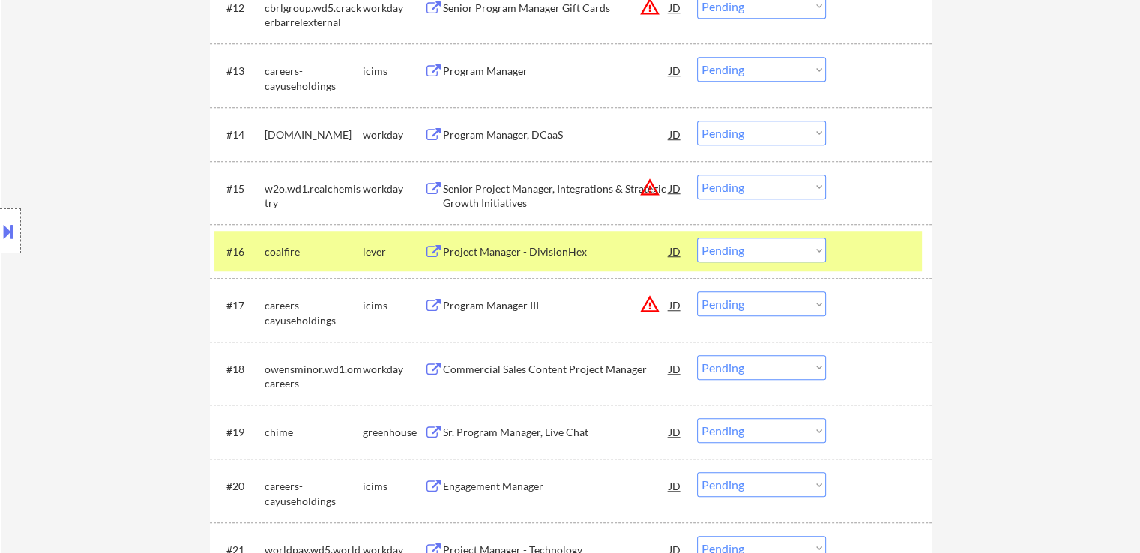
scroll to position [1199, 0]
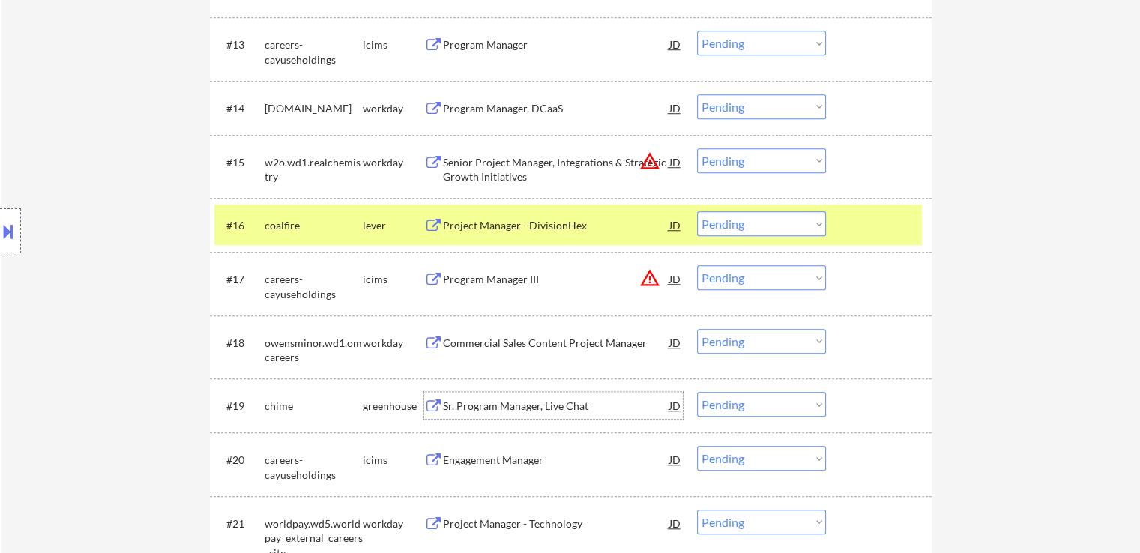
click at [513, 405] on div "Sr. Program Manager, Live Chat" at bounding box center [556, 406] width 226 height 15
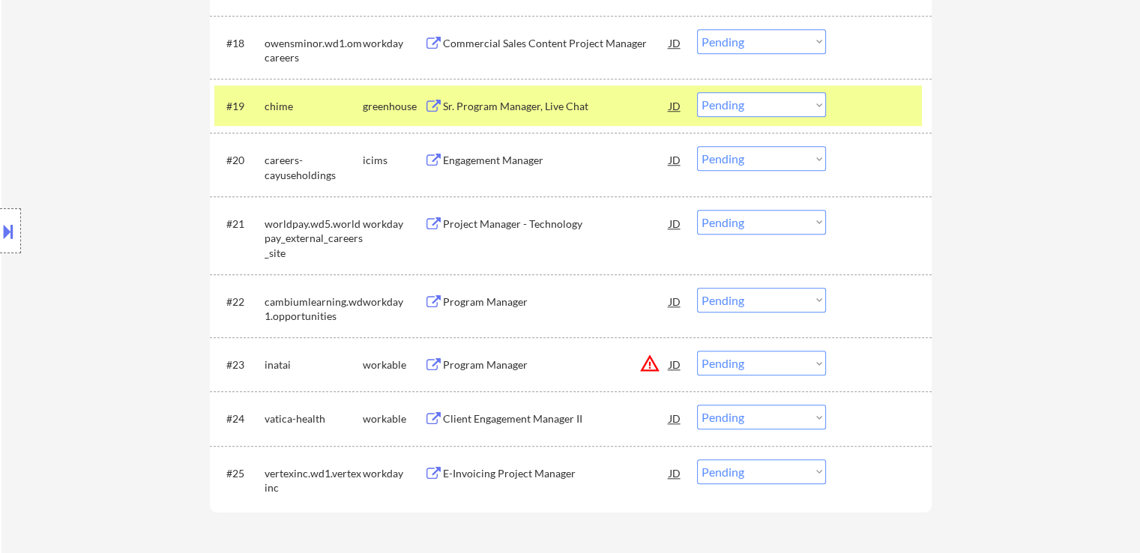
scroll to position [244, 0]
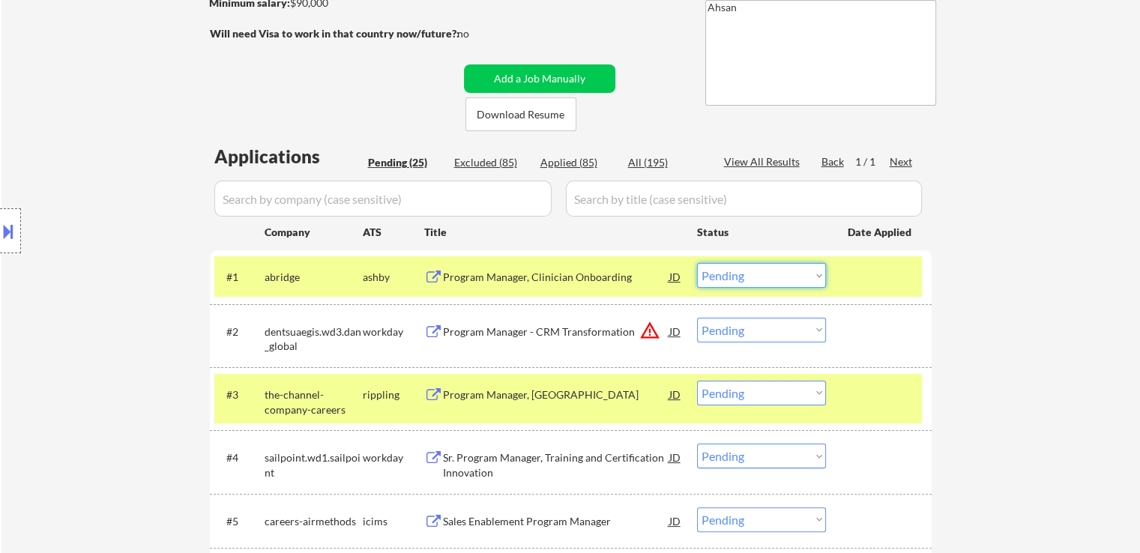
click at [788, 285] on select "Choose an option... Pending Applied Excluded (Questions) Excluded (Expired) Exc…" at bounding box center [761, 275] width 129 height 25
click at [697, 263] on select "Choose an option... Pending Applied Excluded (Questions) Excluded (Expired) Exc…" at bounding box center [761, 275] width 129 height 25
select select ""pending""
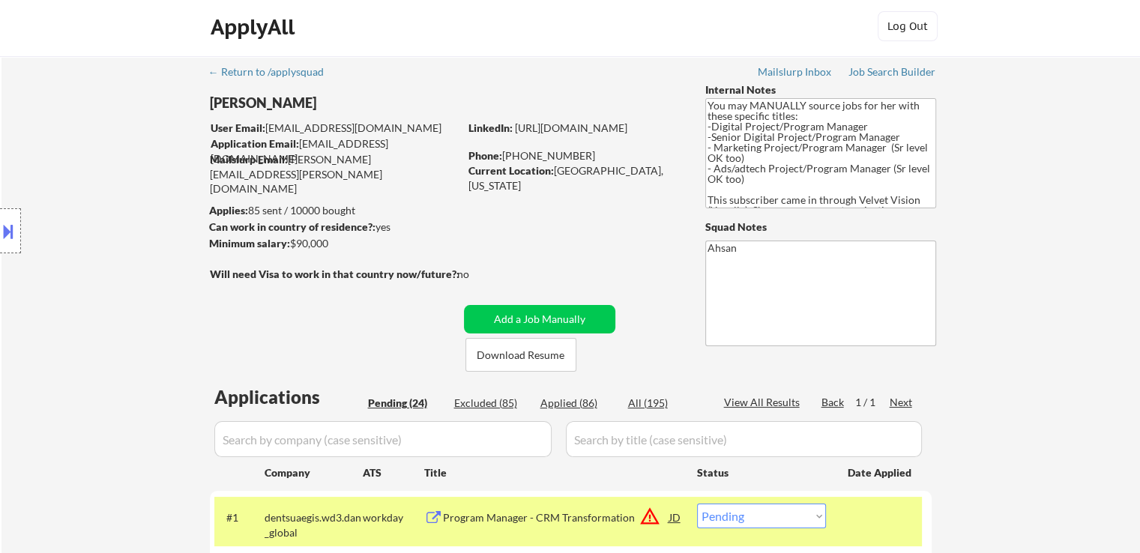
scroll to position [0, 0]
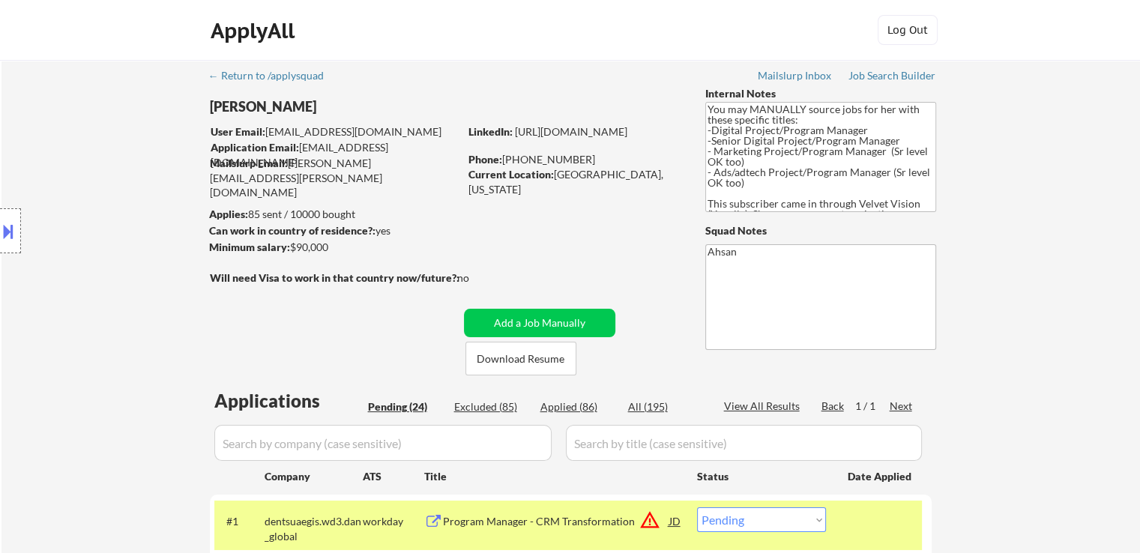
drag, startPoint x: 328, startPoint y: 249, endPoint x: 291, endPoint y: 249, distance: 37.5
click at [291, 249] on div "Minimum salary: $90,000" at bounding box center [333, 247] width 249 height 15
copy div "$90,000"
click at [150, 297] on div "Location Inclusions: [GEOGRAPHIC_DATA], [GEOGRAPHIC_DATA] [GEOGRAPHIC_DATA], [G…" at bounding box center [134, 231] width 268 height 278
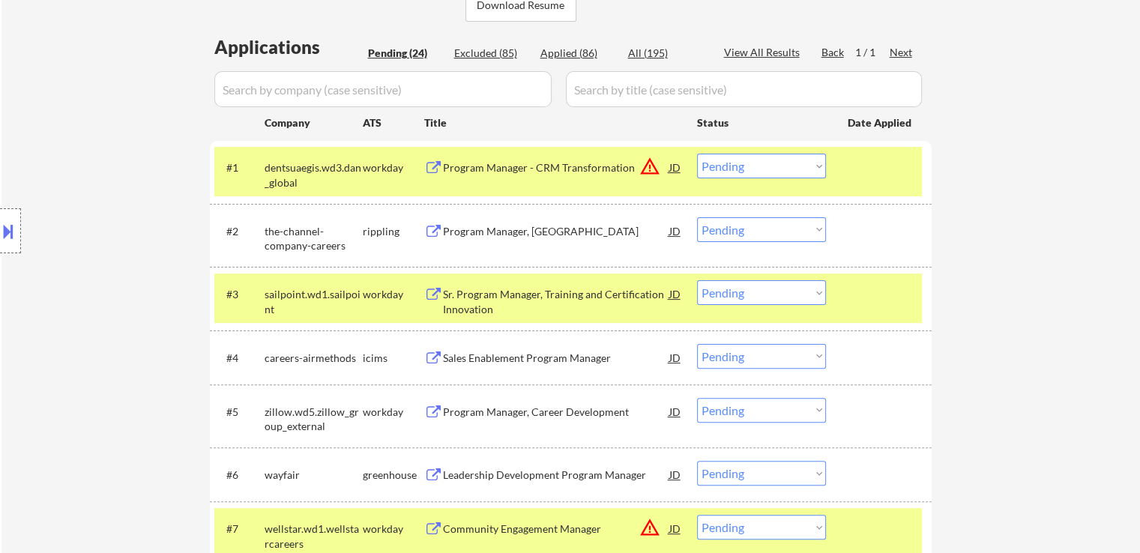
scroll to position [450, 0]
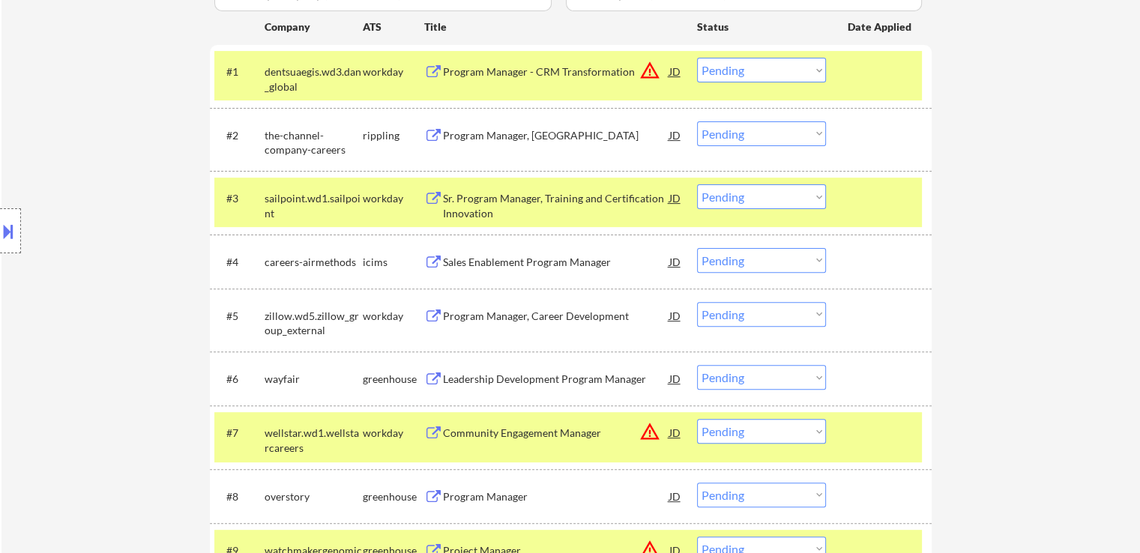
drag, startPoint x: 758, startPoint y: 133, endPoint x: 749, endPoint y: 145, distance: 15.0
click at [758, 133] on select "Choose an option... Pending Applied Excluded (Questions) Excluded (Expired) Exc…" at bounding box center [761, 133] width 129 height 25
click at [697, 121] on select "Choose an option... Pending Applied Excluded (Questions) Excluded (Expired) Exc…" at bounding box center [761, 133] width 129 height 25
select select ""pending""
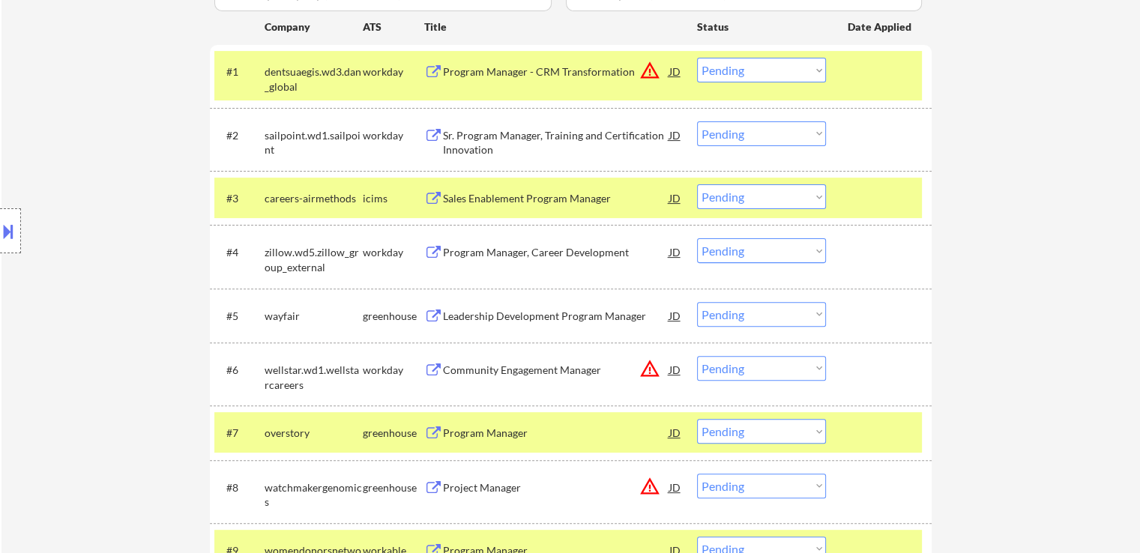
scroll to position [0, 0]
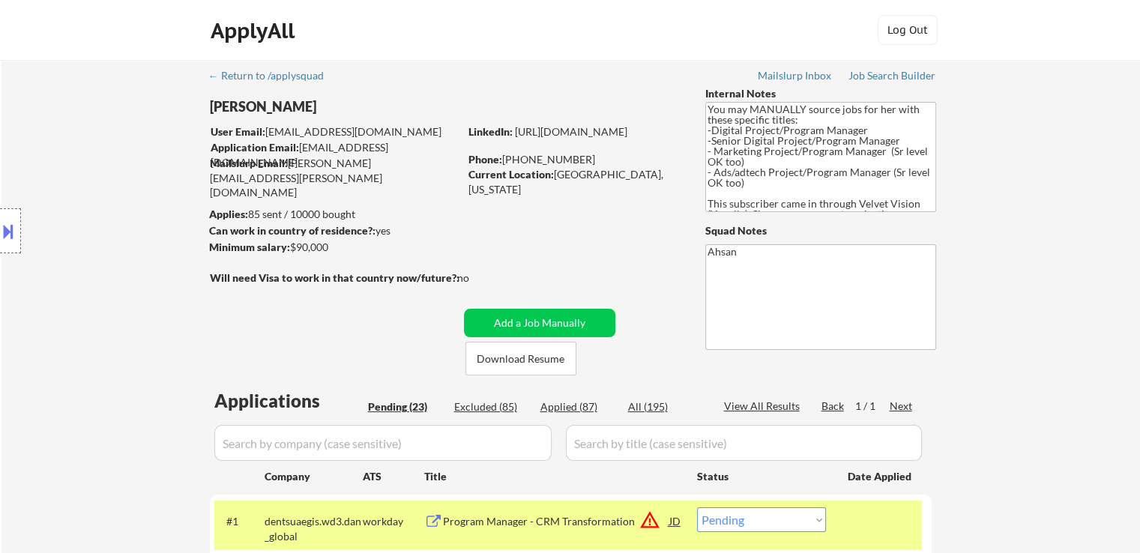
drag, startPoint x: 328, startPoint y: 247, endPoint x: 291, endPoint y: 249, distance: 37.5
click at [291, 249] on div "Minimum salary: $90,000" at bounding box center [333, 247] width 249 height 15
copy div "$90,000"
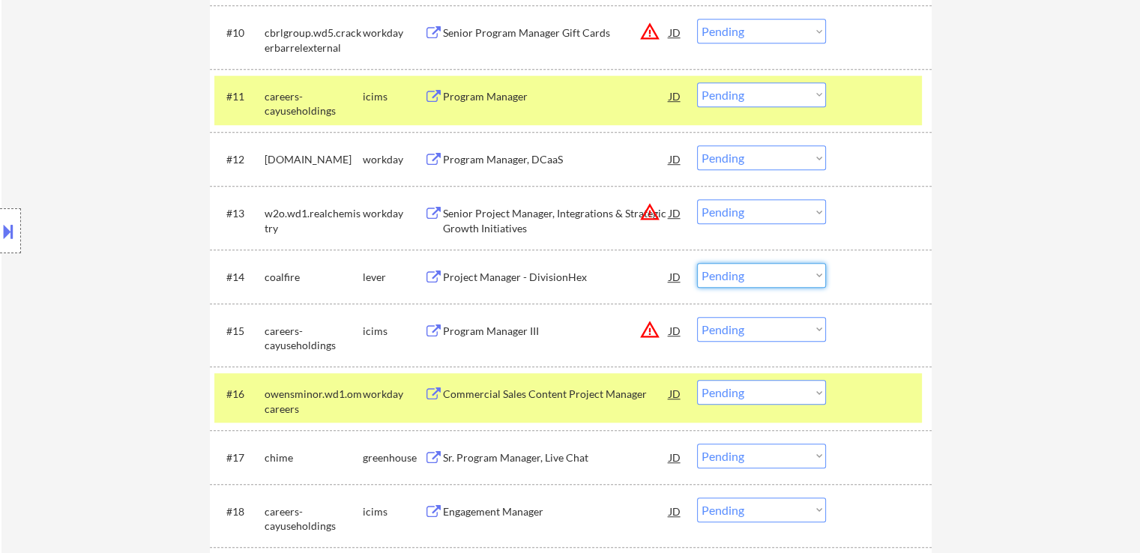
click at [771, 282] on select "Choose an option... Pending Applied Excluded (Questions) Excluded (Expired) Exc…" at bounding box center [761, 275] width 129 height 25
click at [697, 263] on select "Choose an option... Pending Applied Excluded (Questions) Excluded (Expired) Exc…" at bounding box center [761, 275] width 129 height 25
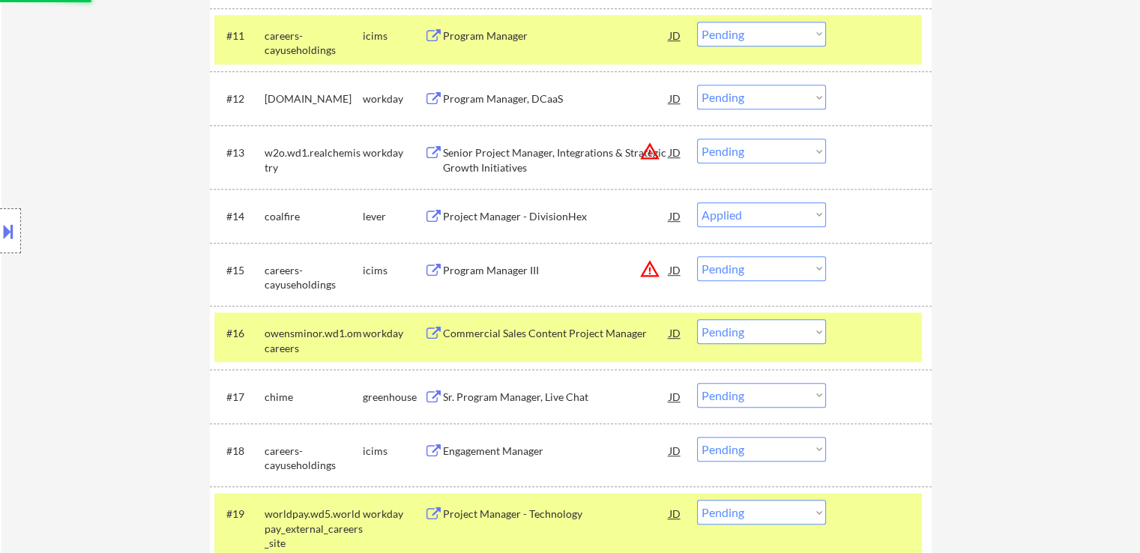
scroll to position [1180, 0]
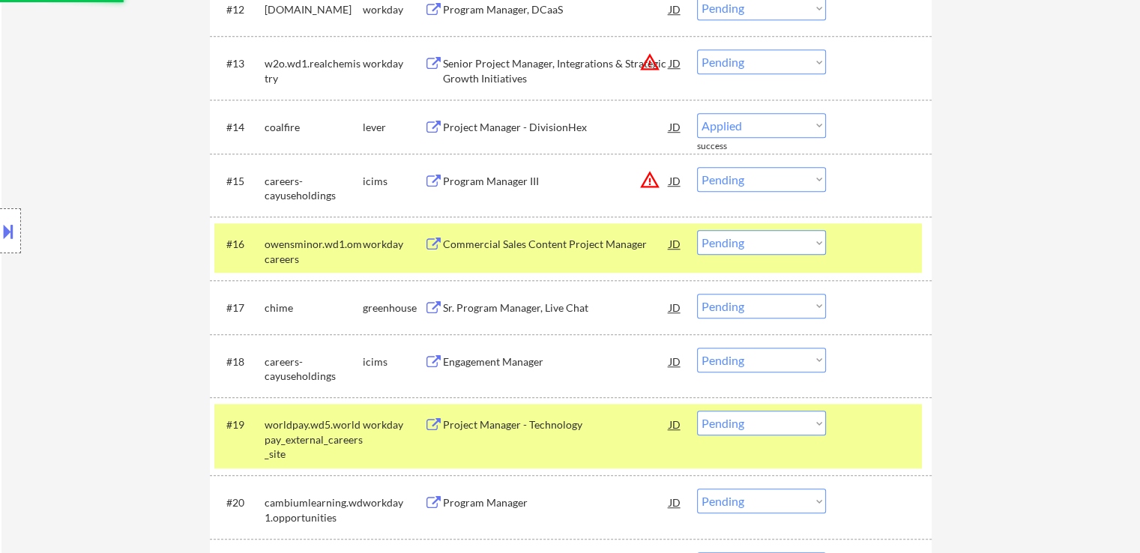
select select ""pending""
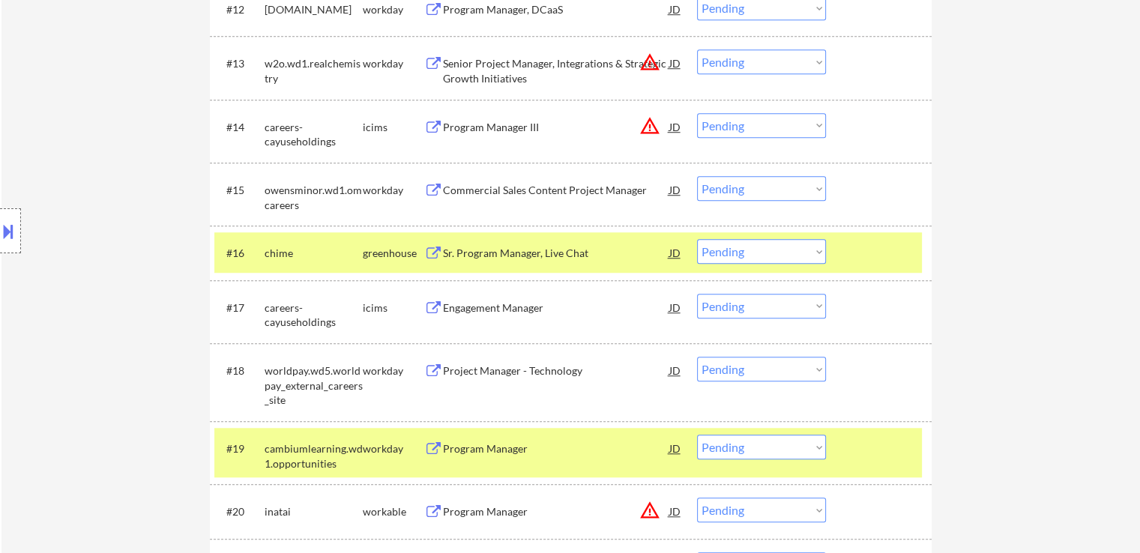
click at [520, 255] on div "Sr. Program Manager, Live Chat" at bounding box center [556, 253] width 226 height 15
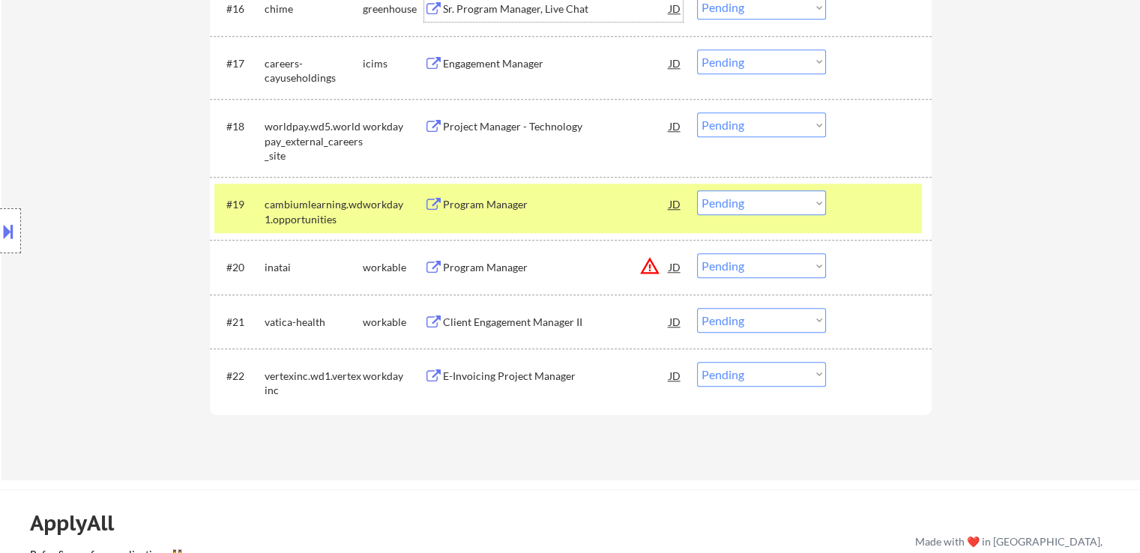
scroll to position [1330, 0]
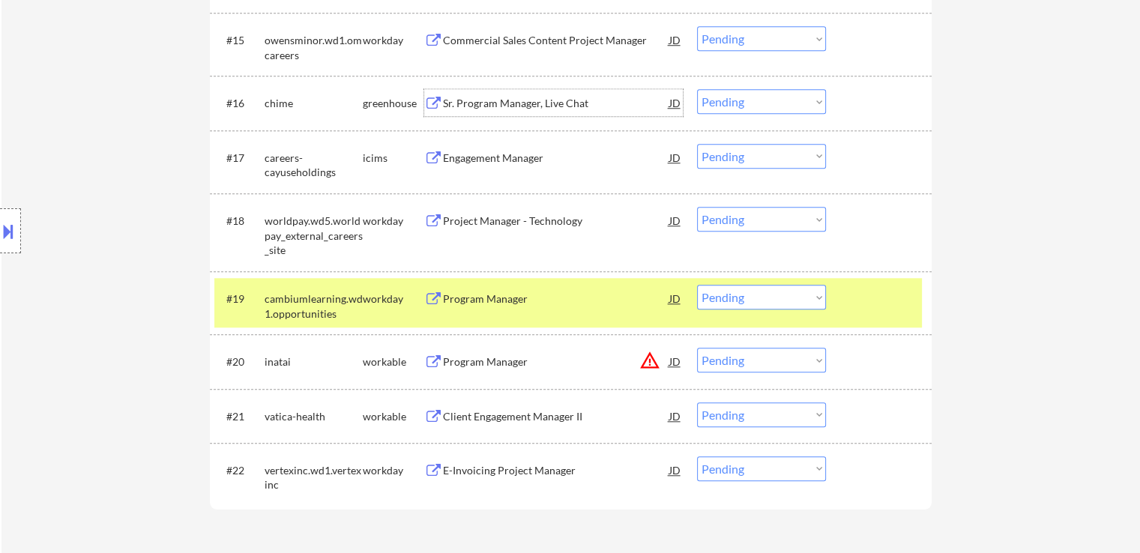
click at [488, 361] on div "Program Manager" at bounding box center [556, 361] width 226 height 15
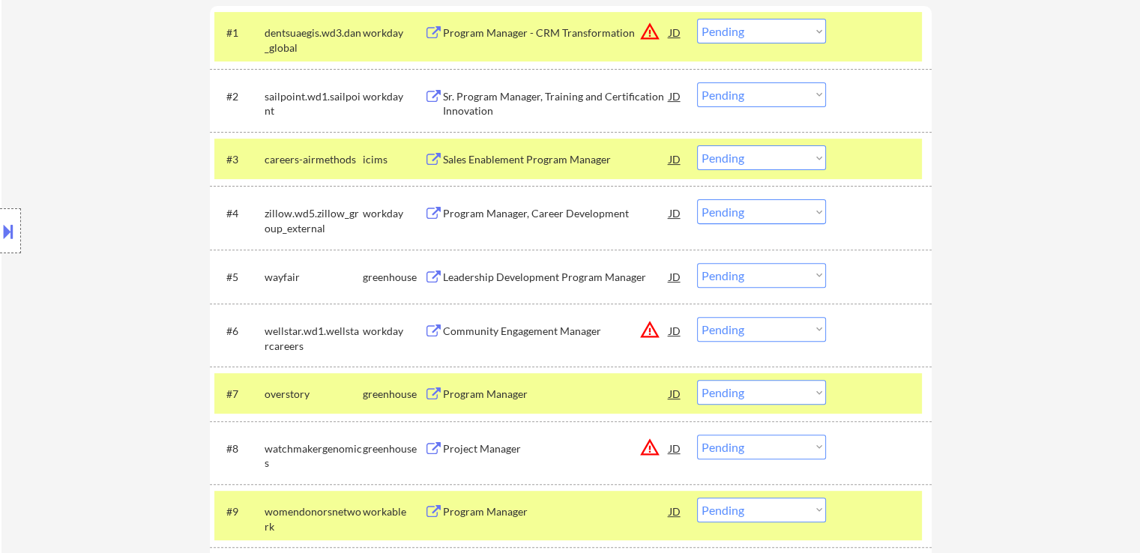
scroll to position [431, 0]
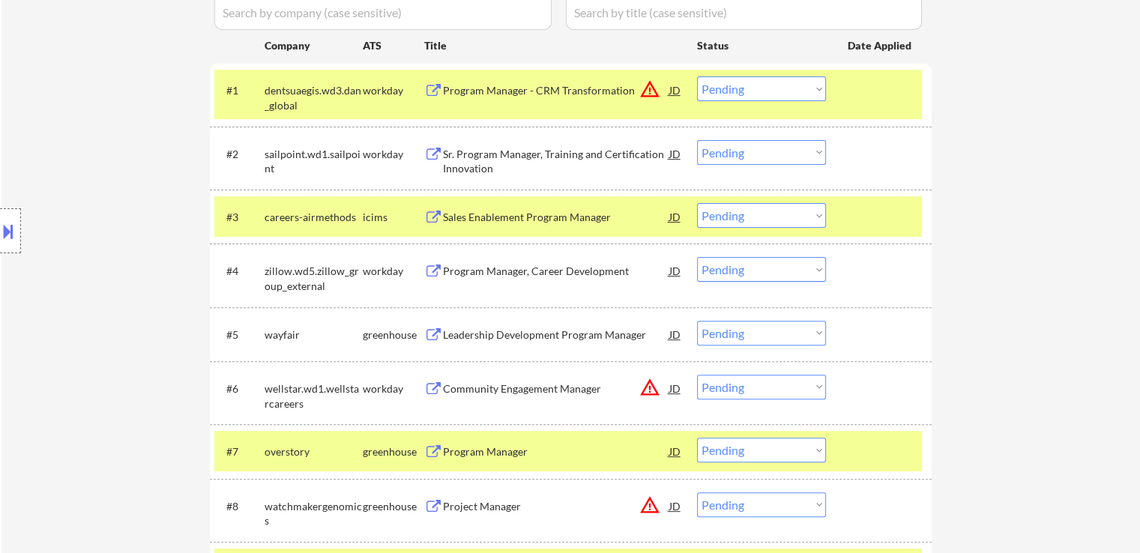
click at [0, 220] on button at bounding box center [8, 231] width 16 height 25
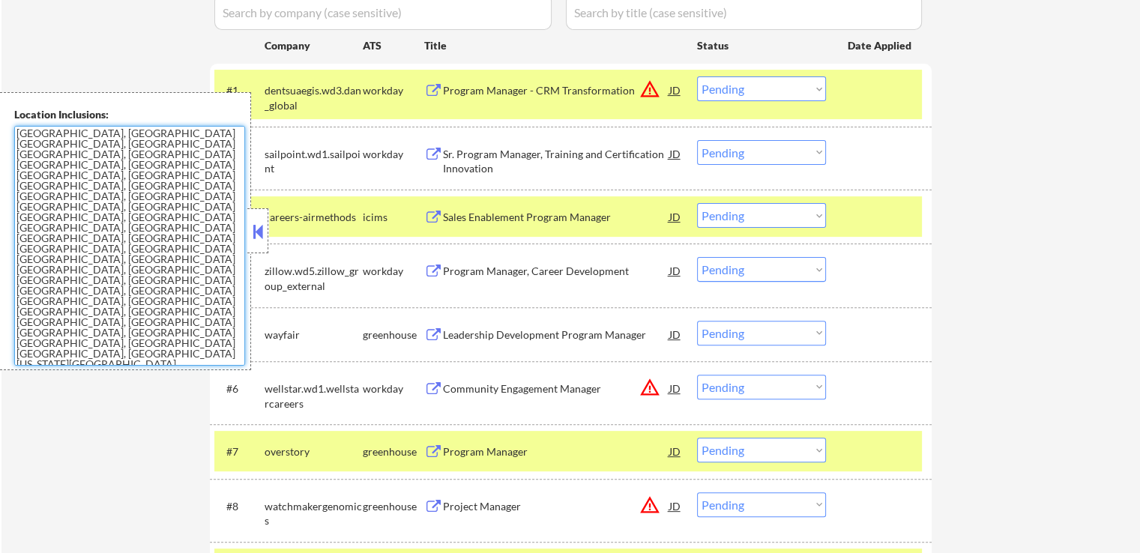
drag, startPoint x: 172, startPoint y: 258, endPoint x: 0, endPoint y: 19, distance: 295.3
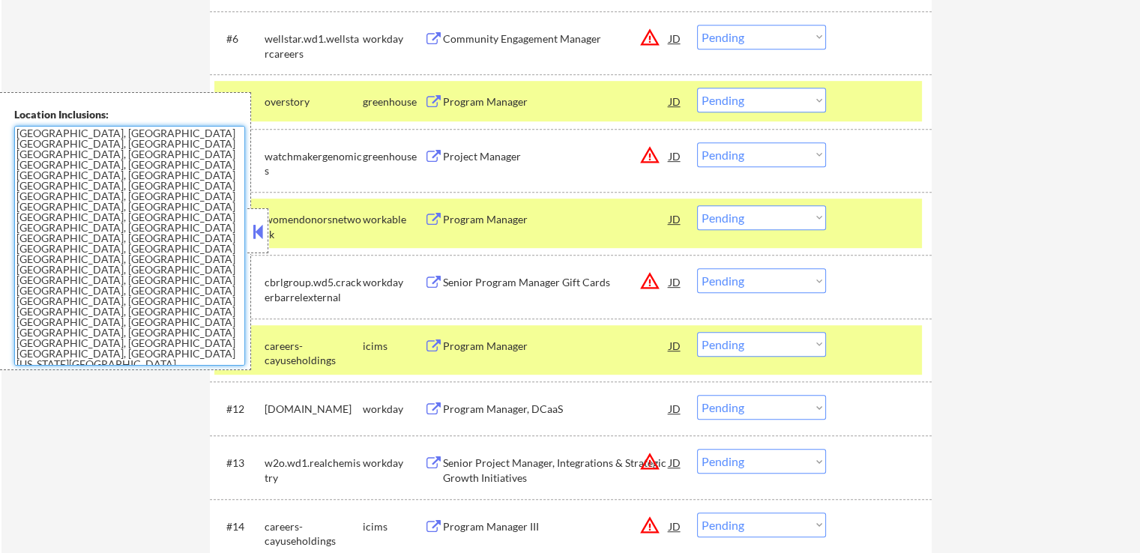
scroll to position [805, 0]
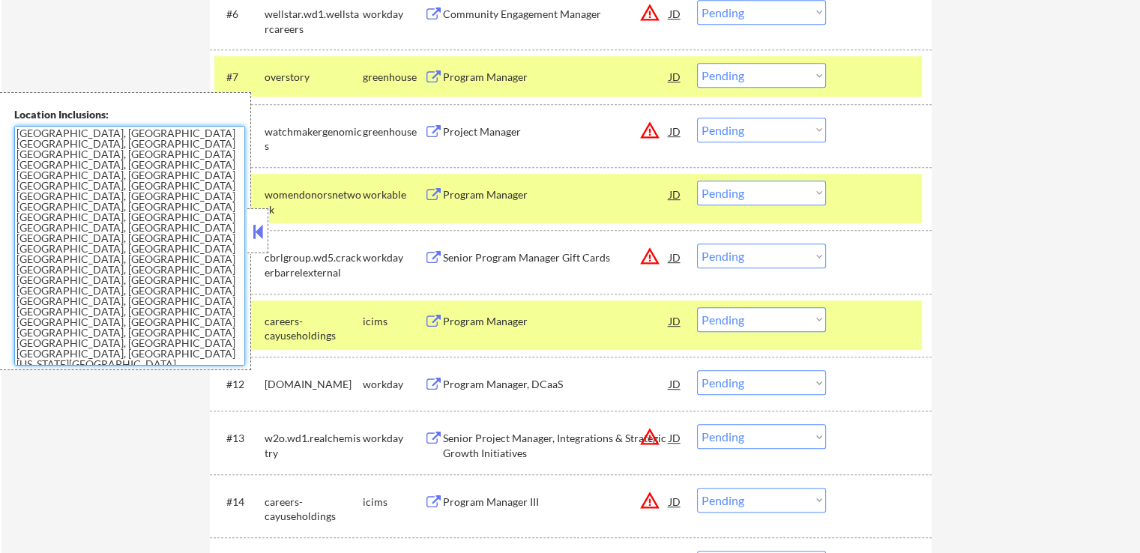
click at [268, 235] on div "#10 cbrlgroup.wd5.crackerbarrelexternal workday Senior Program Manager Gift Car…" at bounding box center [571, 261] width 722 height 63
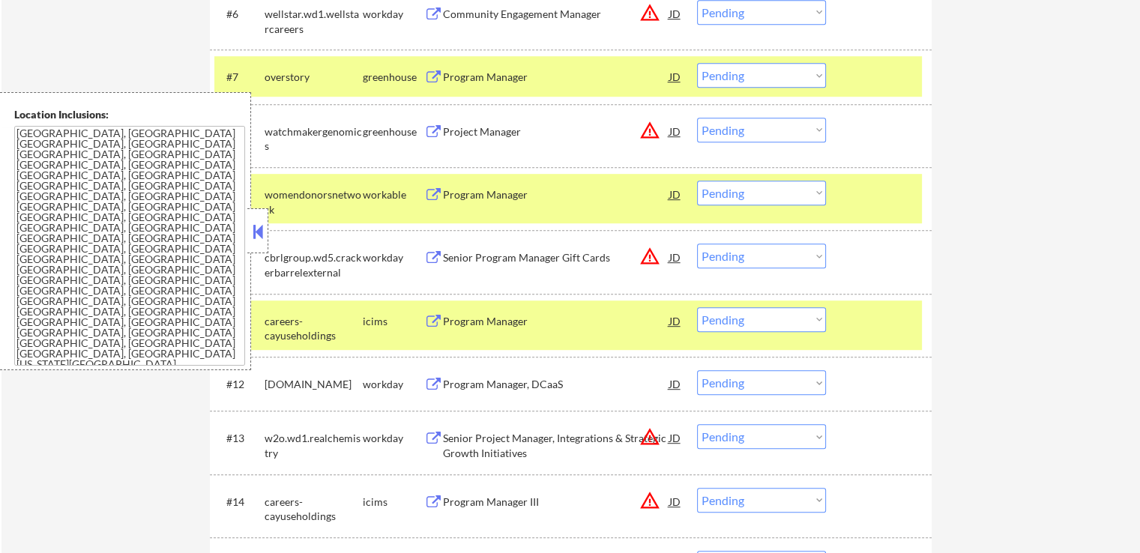
click at [257, 232] on button at bounding box center [257, 231] width 16 height 22
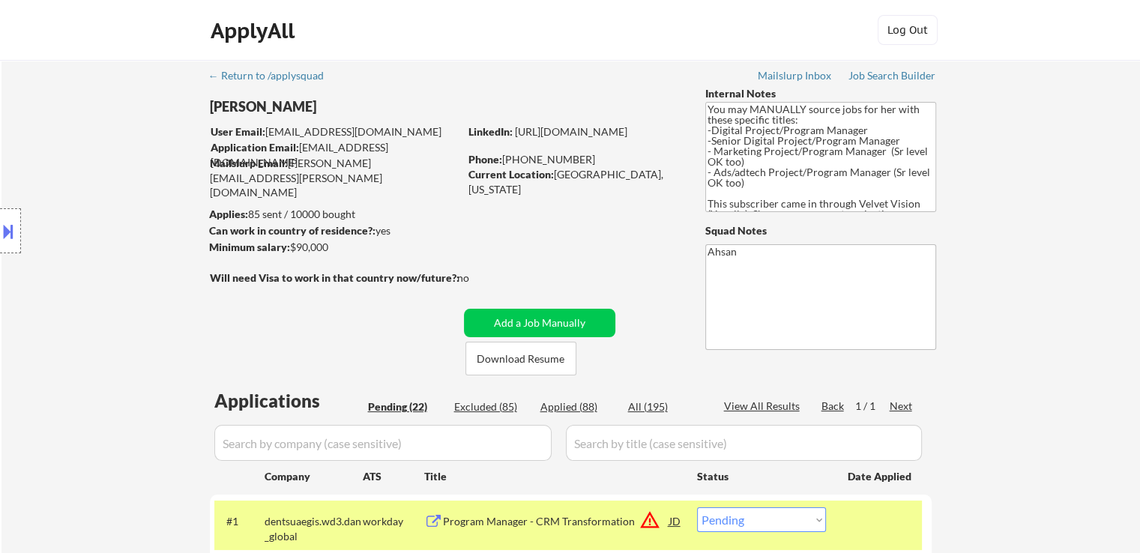
scroll to position [300, 0]
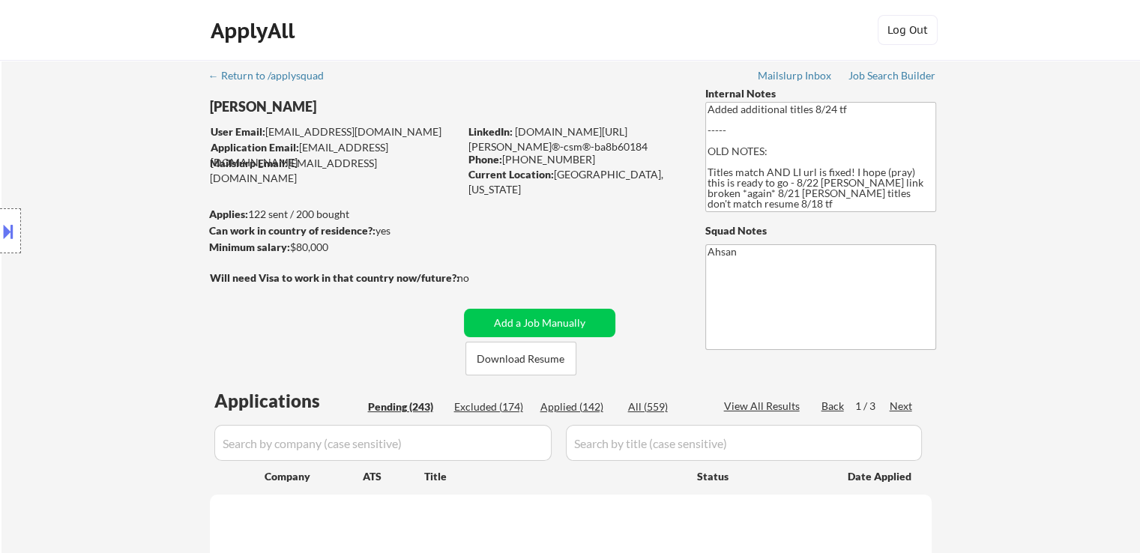
select select ""pending""
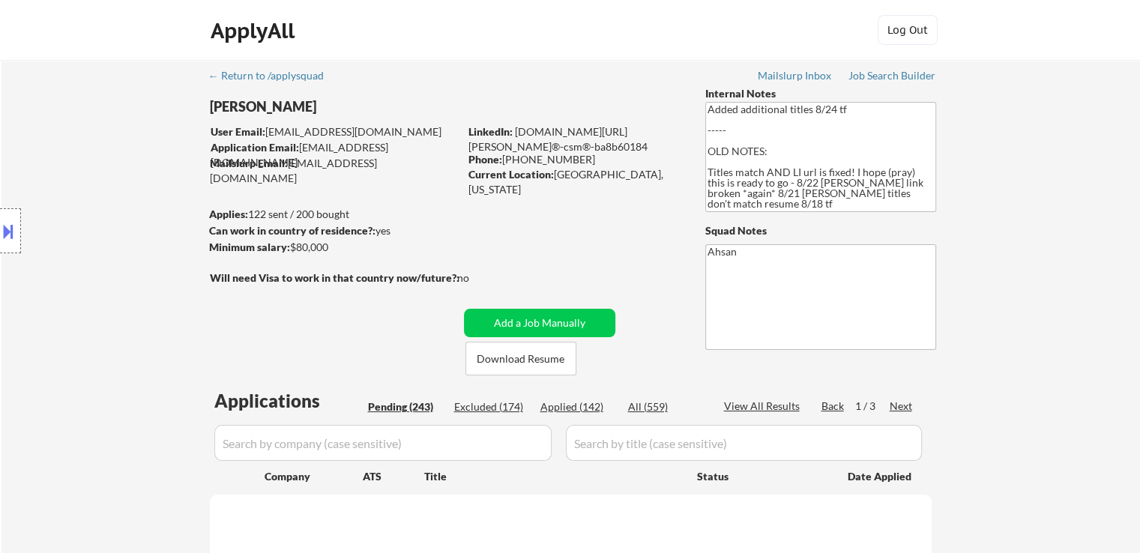
select select ""pending""
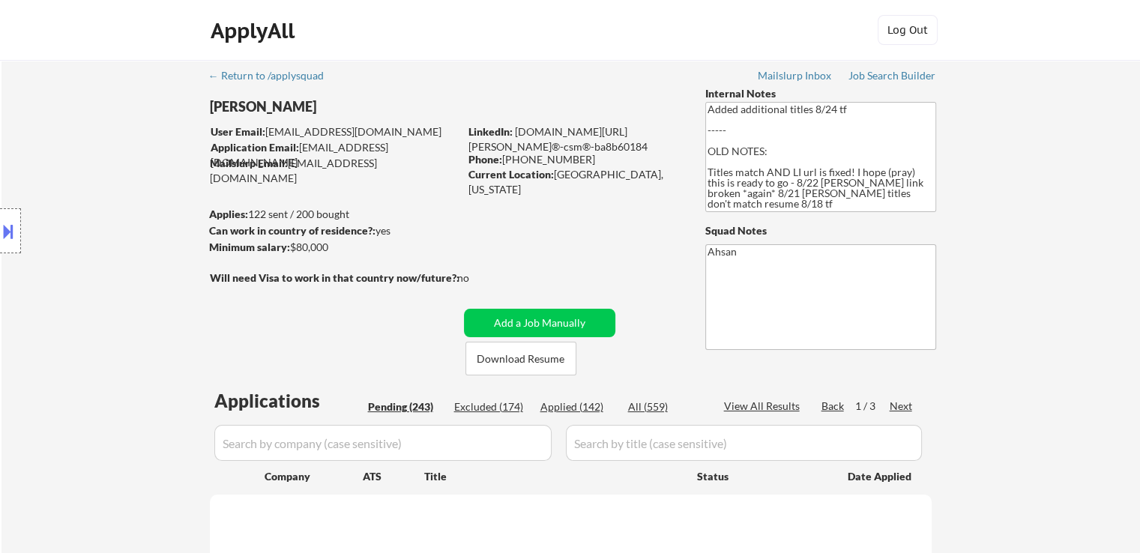
select select ""pending""
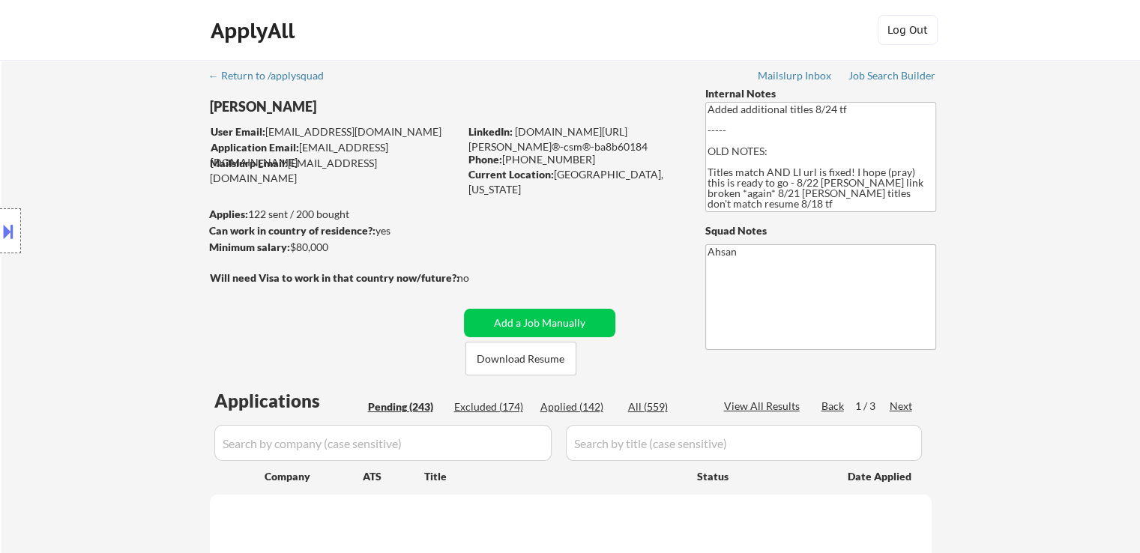
select select ""pending""
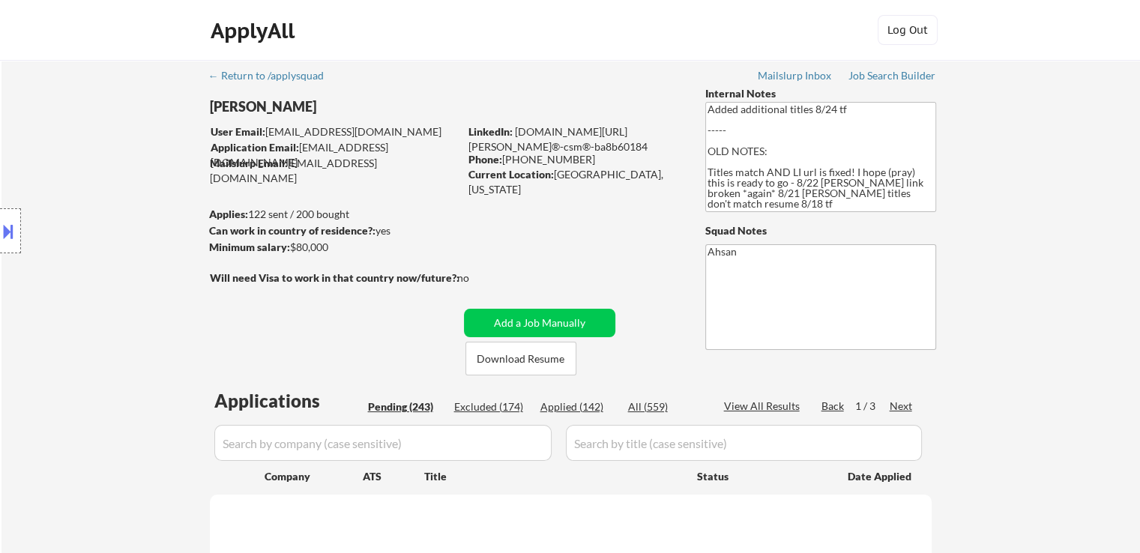
select select ""pending""
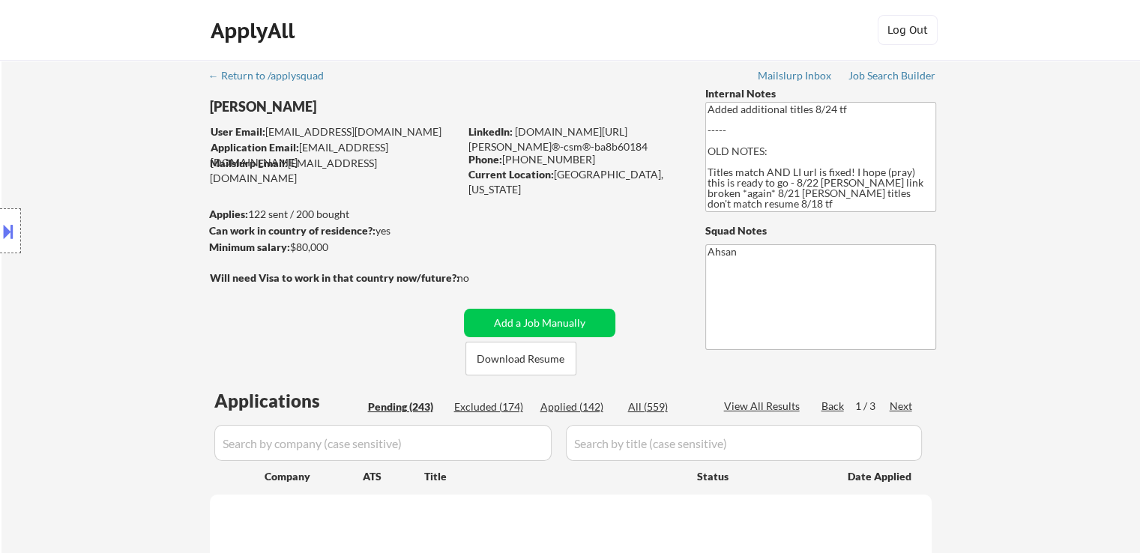
select select ""pending""
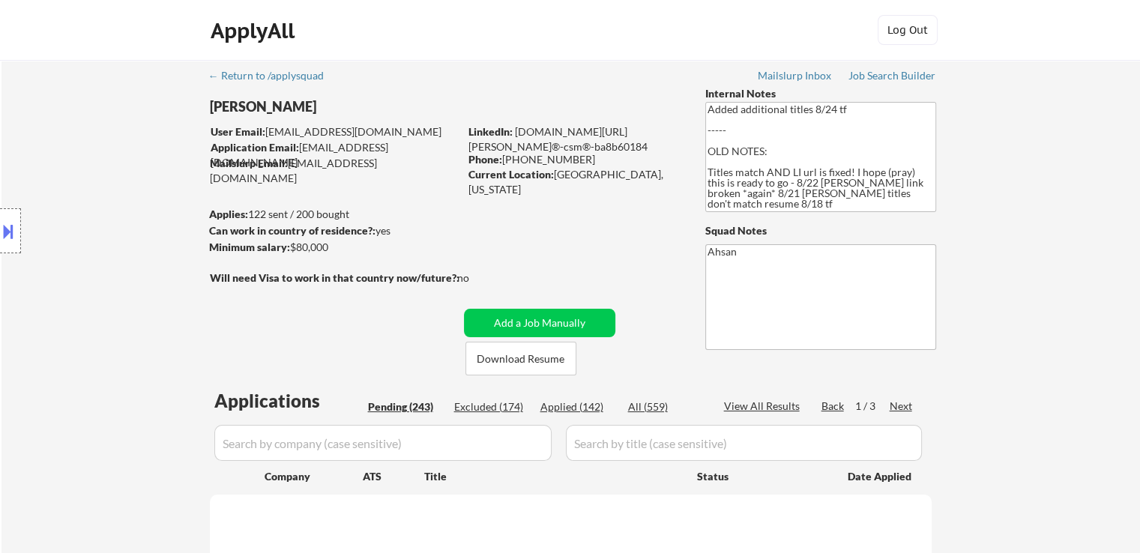
select select ""pending""
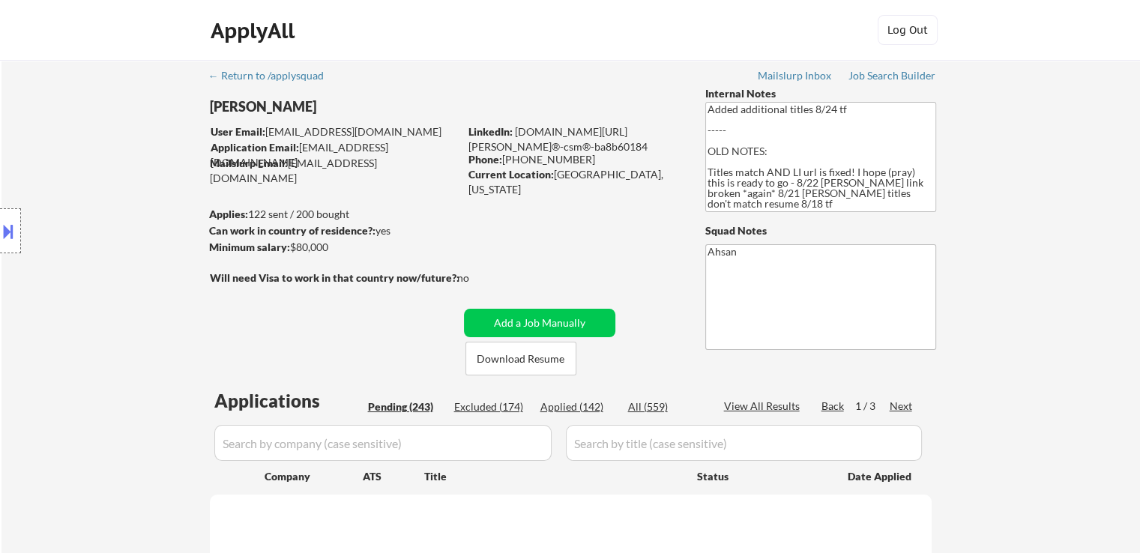
select select ""pending""
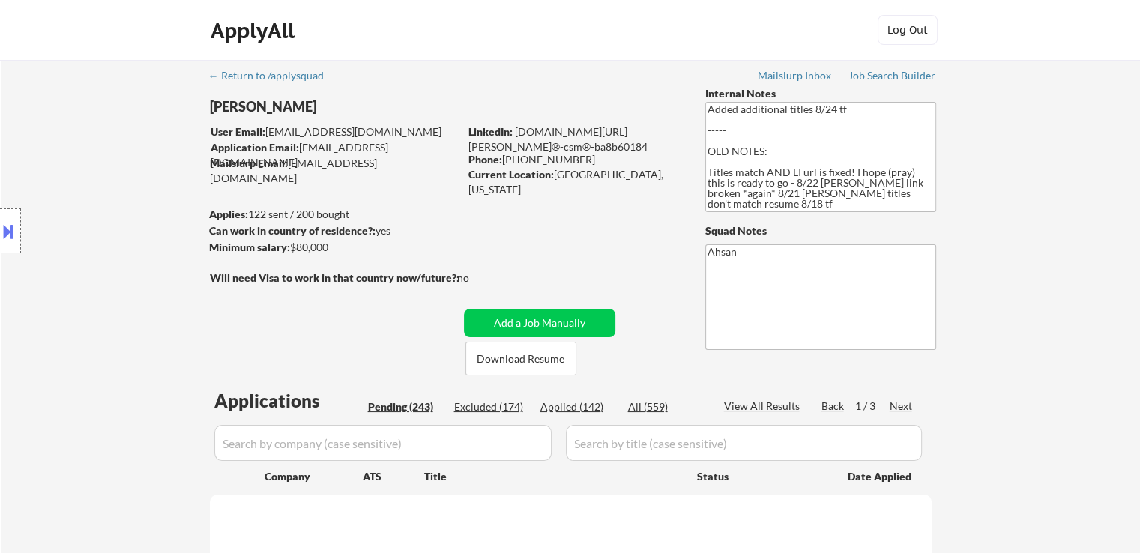
select select ""pending""
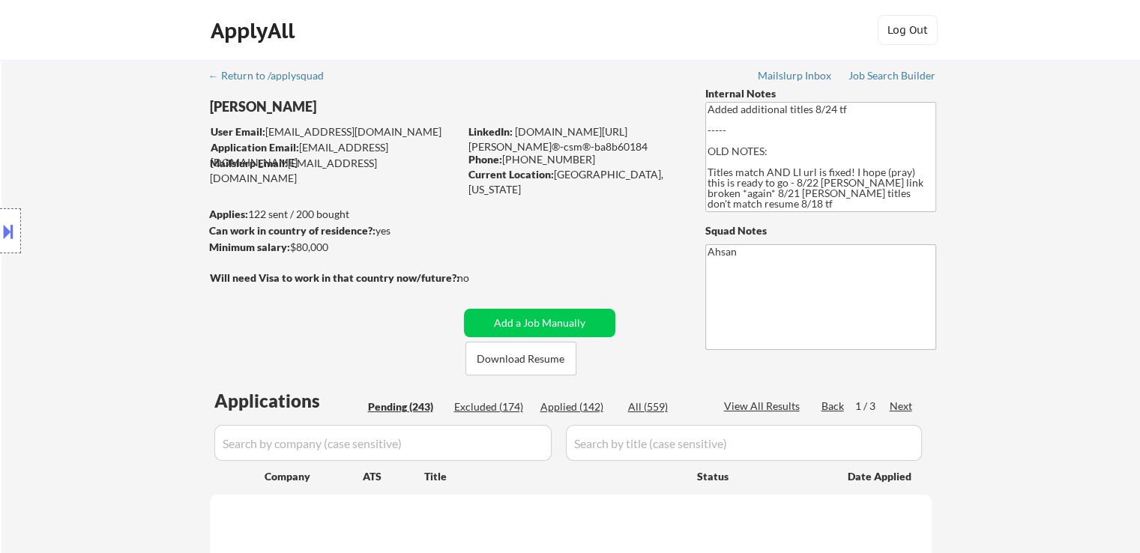
select select ""pending""
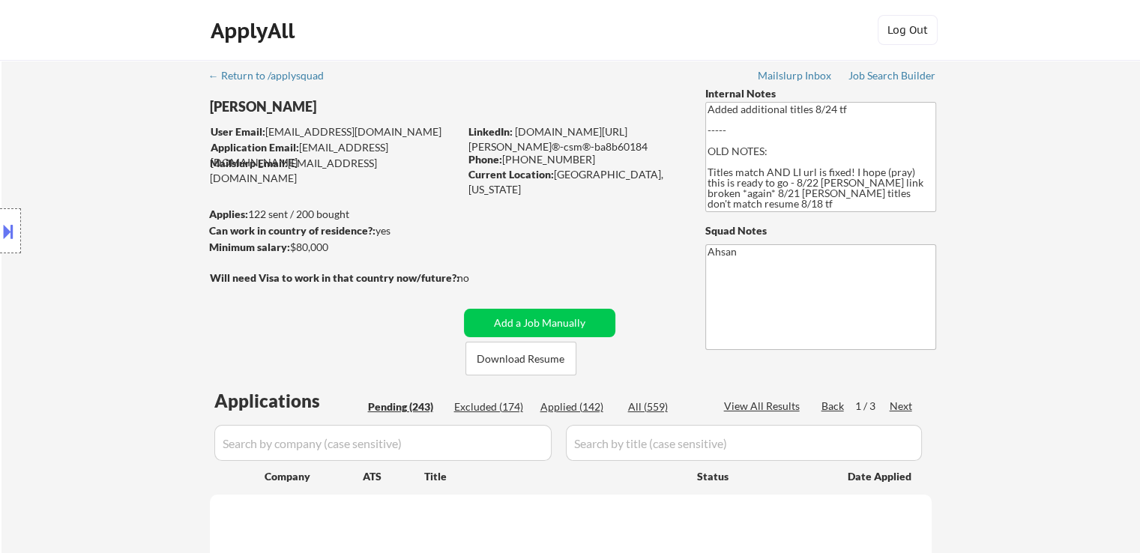
select select ""pending""
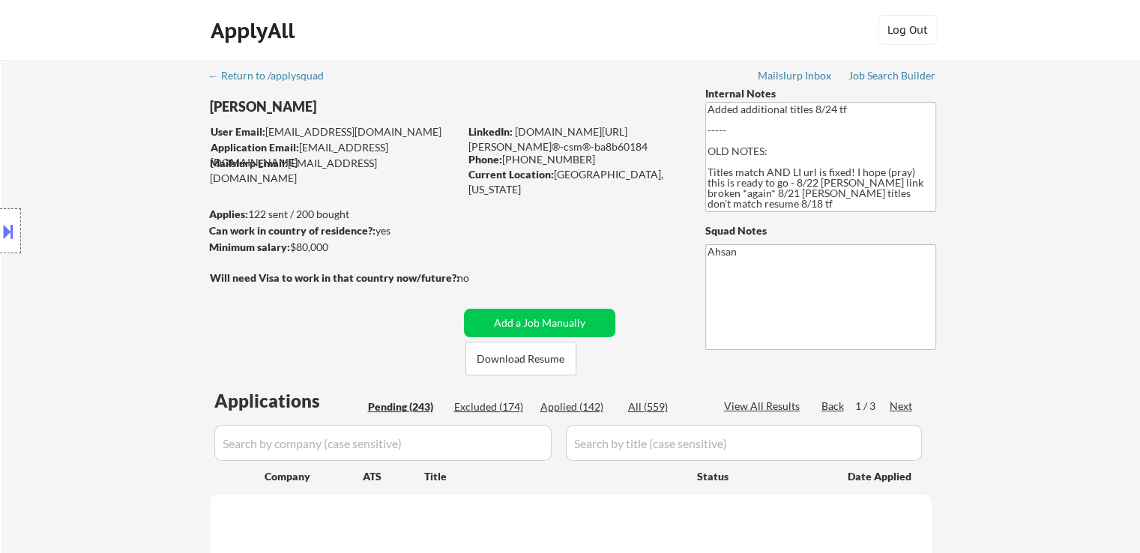
select select ""pending""
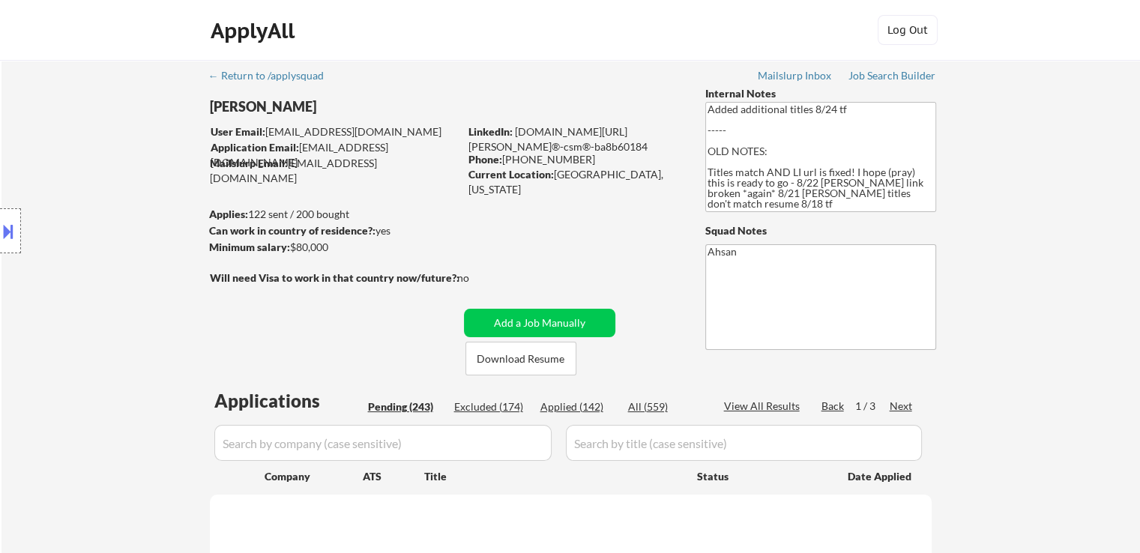
select select ""pending""
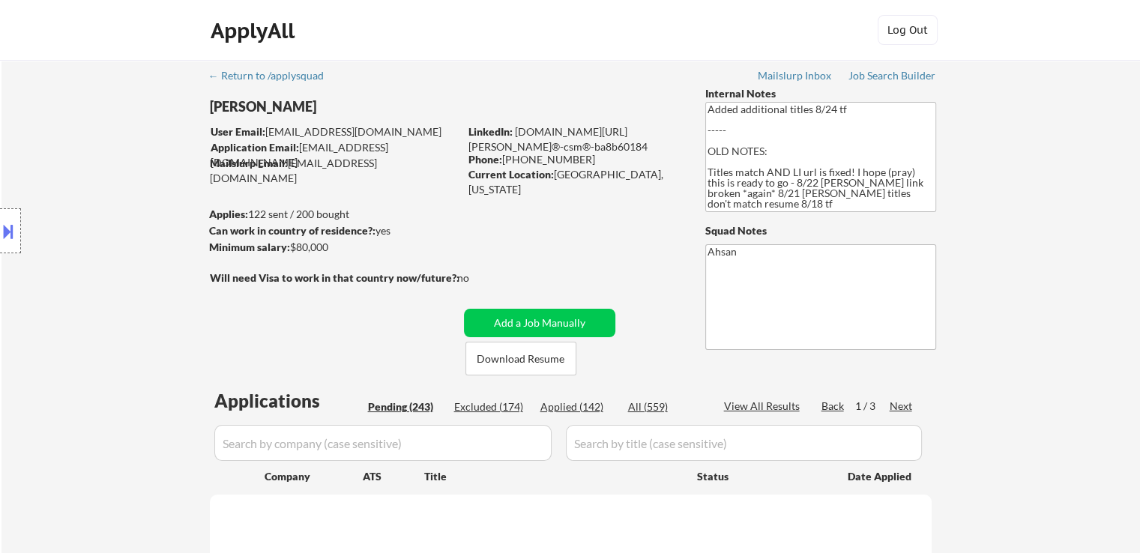
select select ""pending""
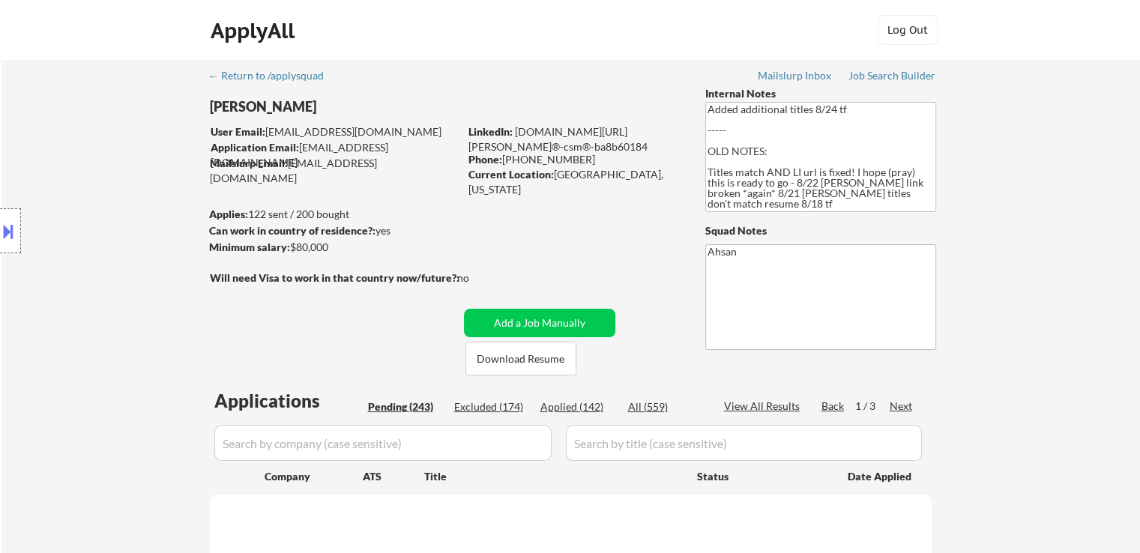
select select ""pending""
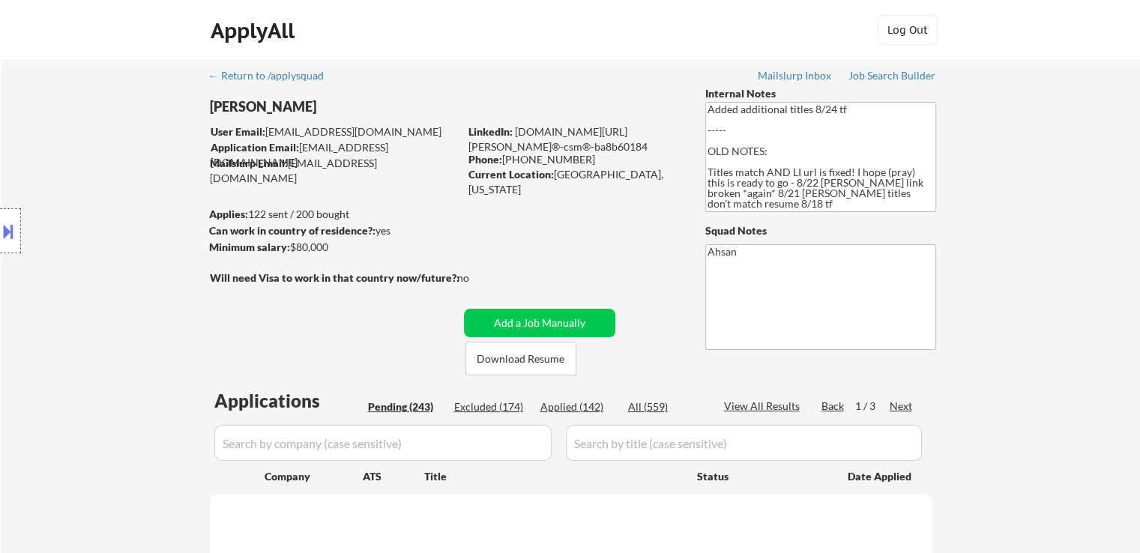
select select ""pending""
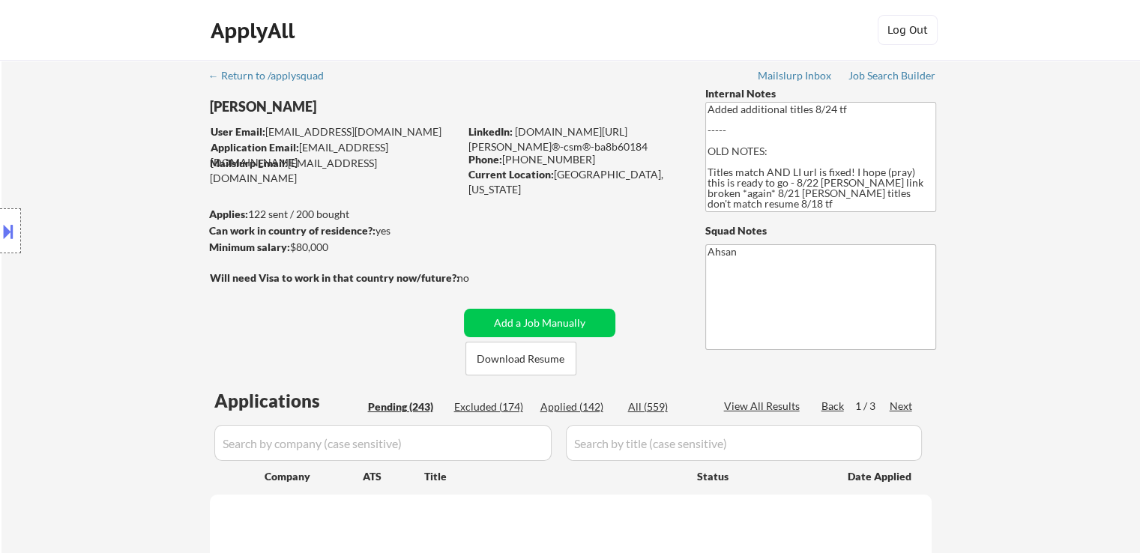
select select ""pending""
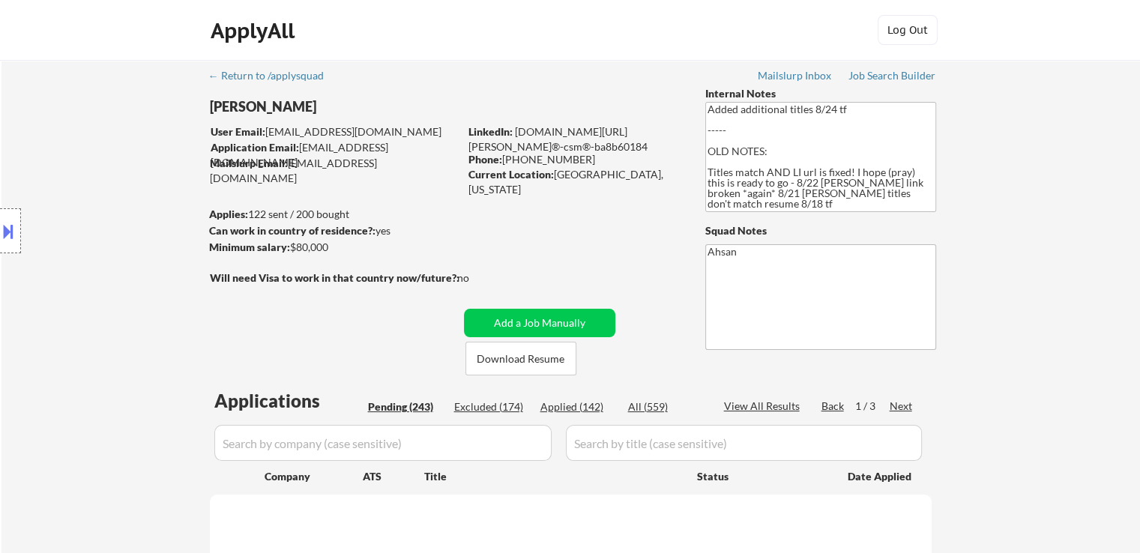
select select ""pending""
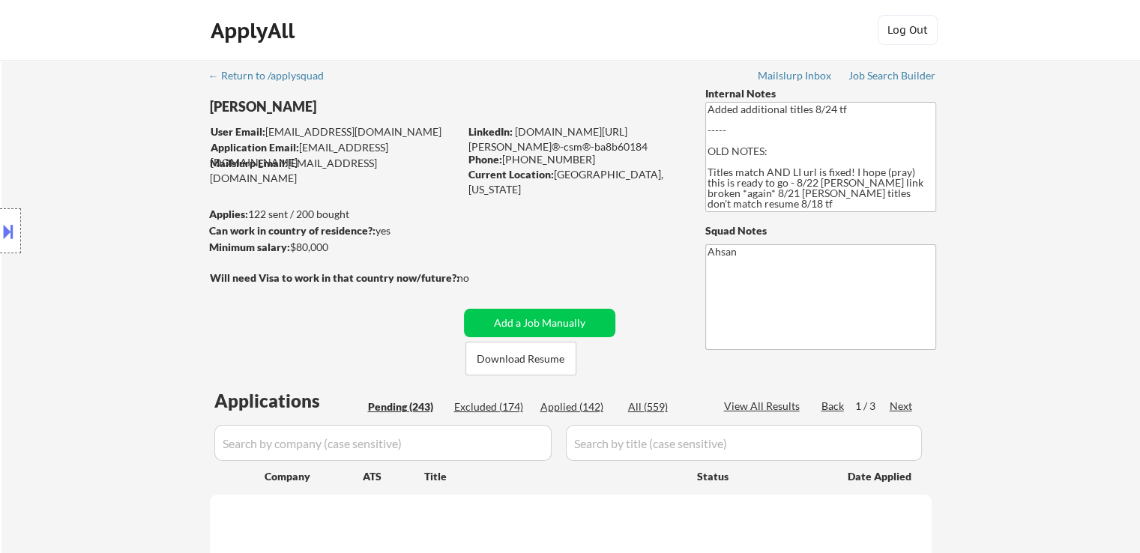
select select ""pending""
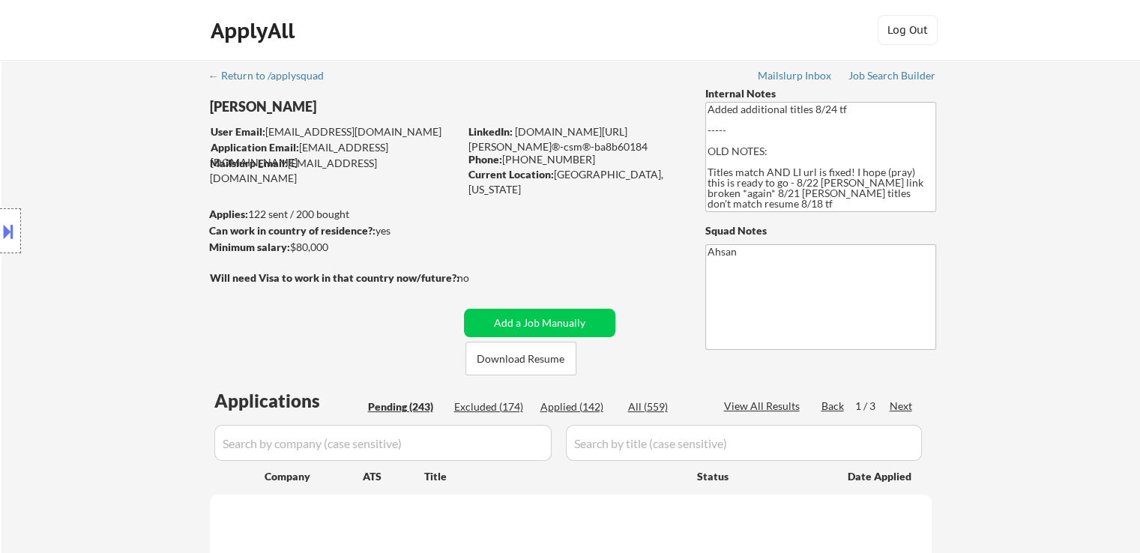
select select ""pending""
